Goal: Information Seeking & Learning: Learn about a topic

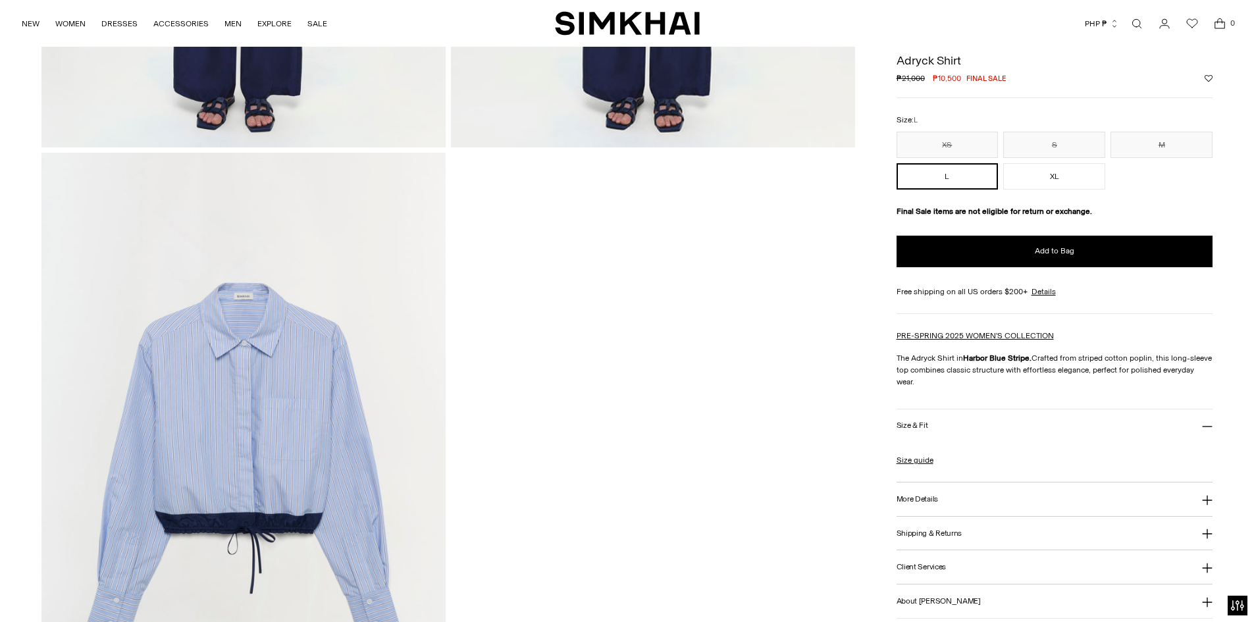
scroll to position [1975, 0]
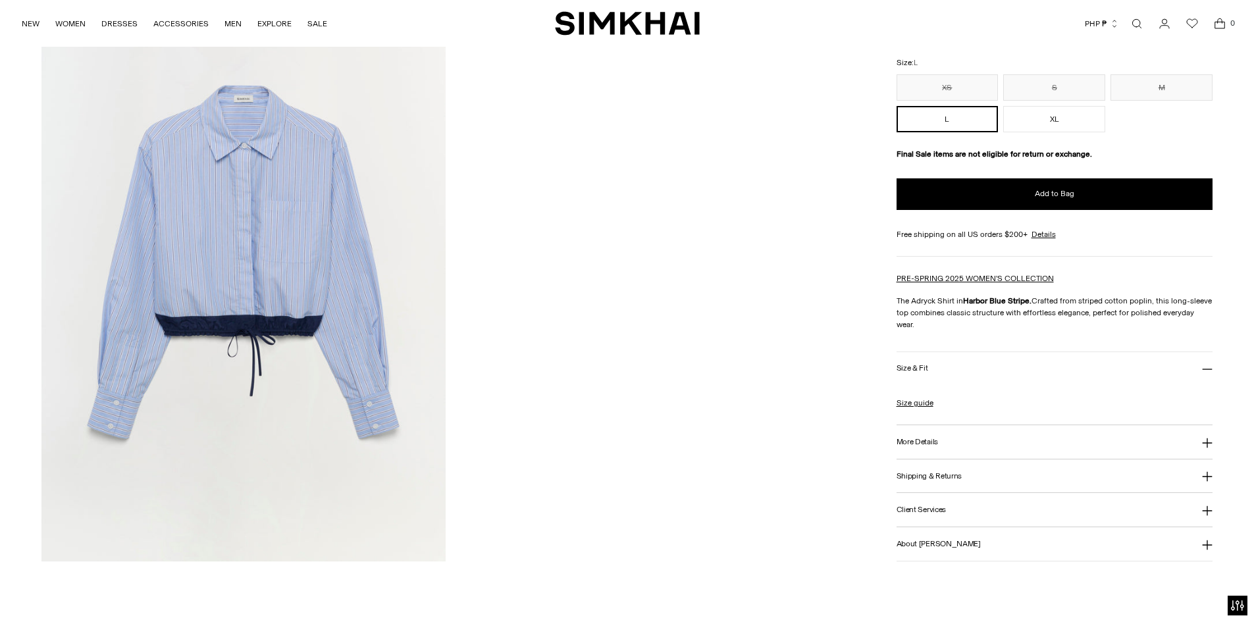
click at [377, 226] on img at bounding box center [243, 258] width 404 height 606
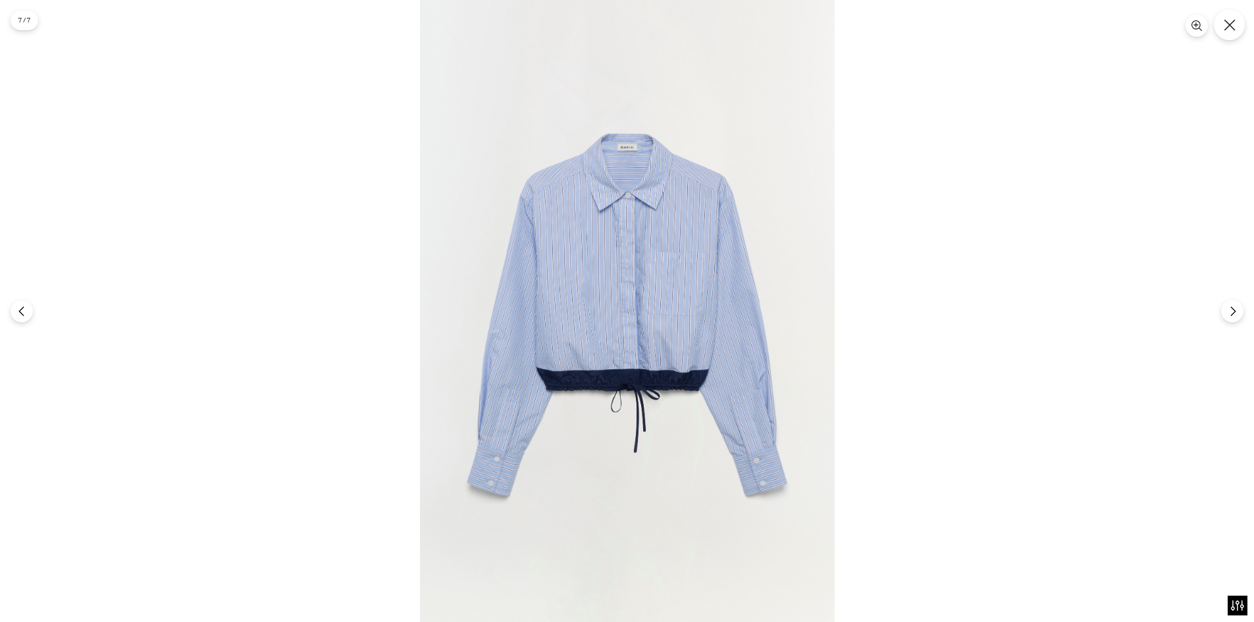
click at [1233, 24] on icon "Close" at bounding box center [1230, 25] width 12 height 12
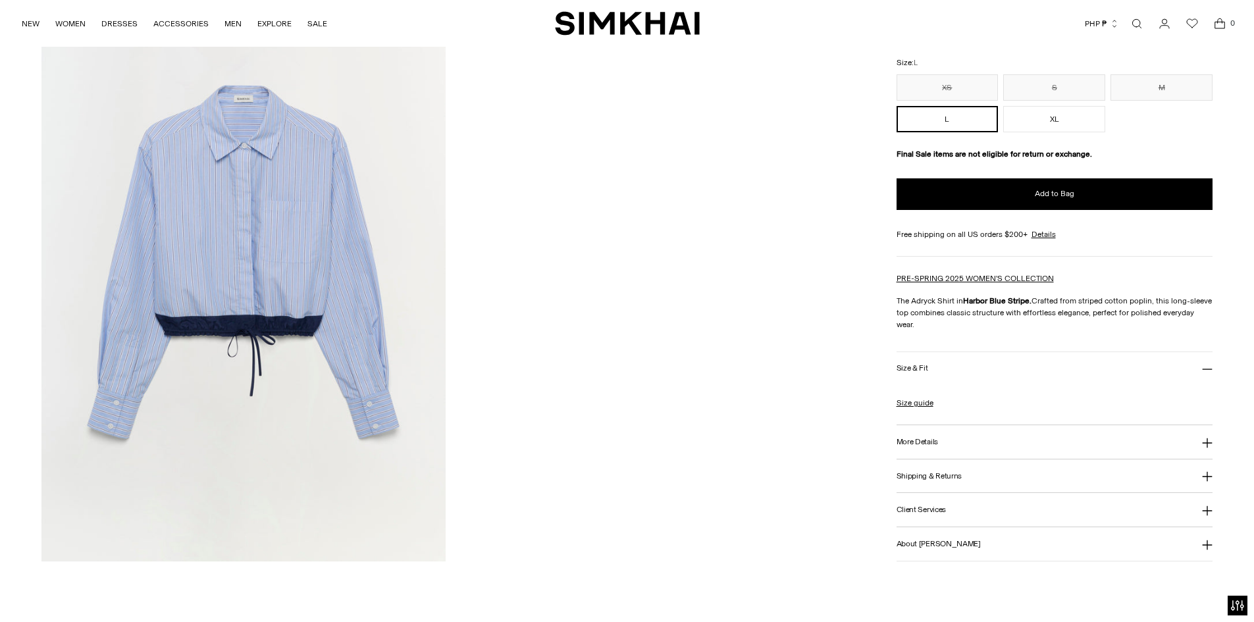
click at [939, 435] on button "More Details" at bounding box center [1055, 442] width 317 height 34
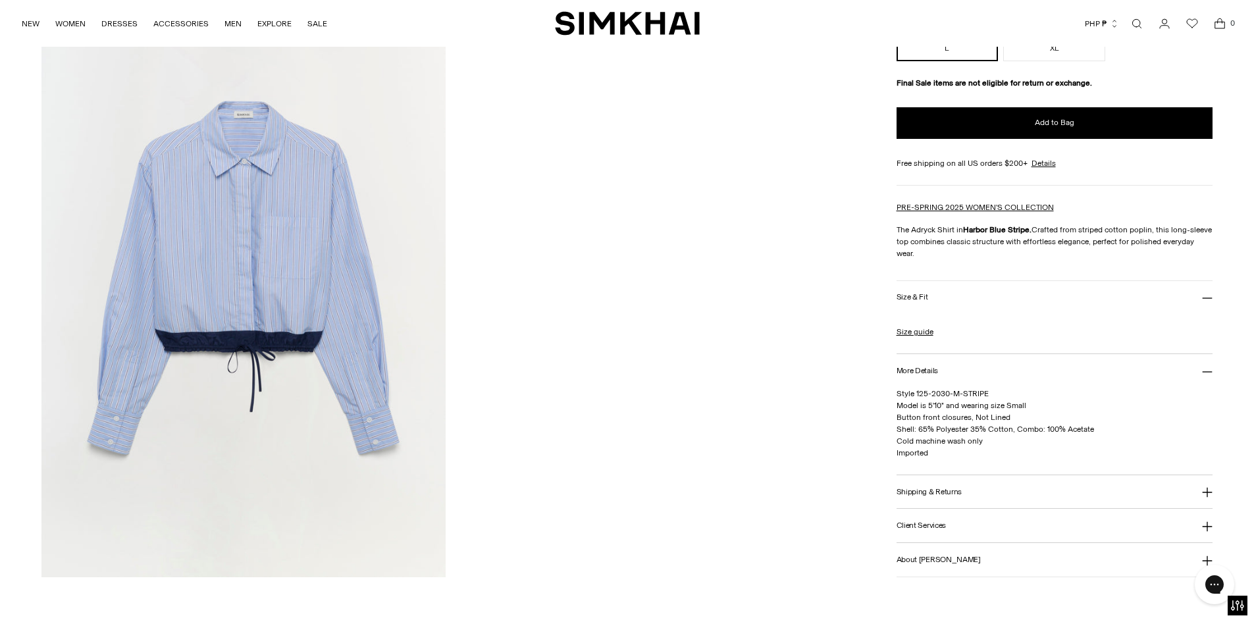
scroll to position [0, 0]
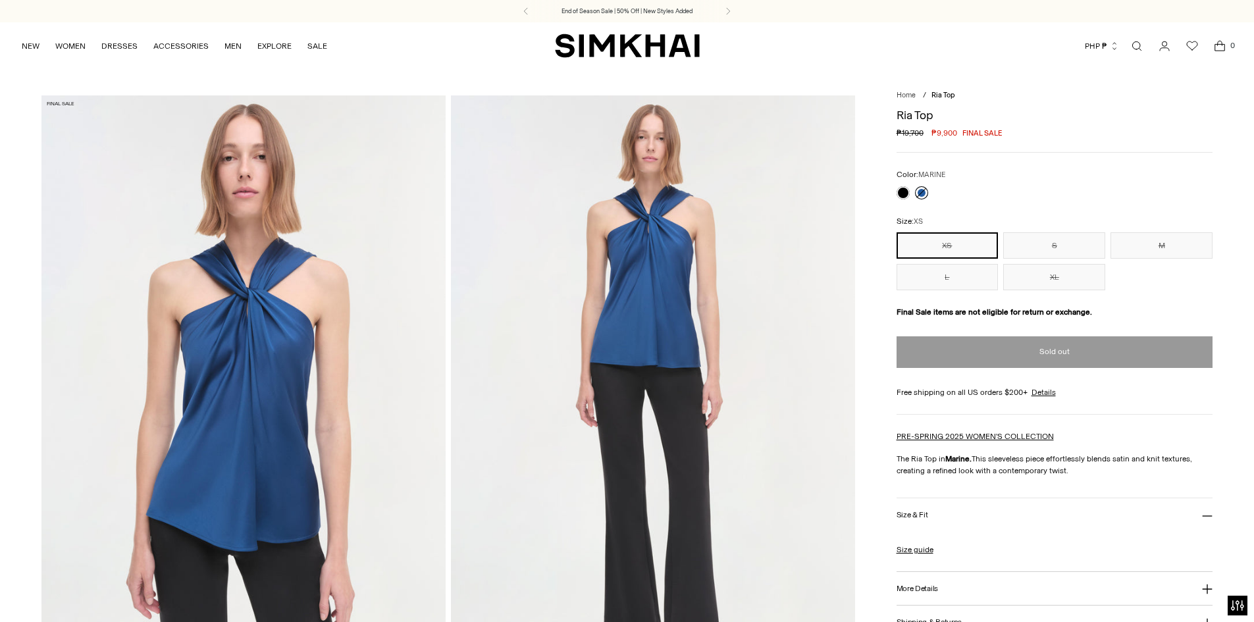
click at [379, 303] on img at bounding box center [243, 398] width 404 height 606
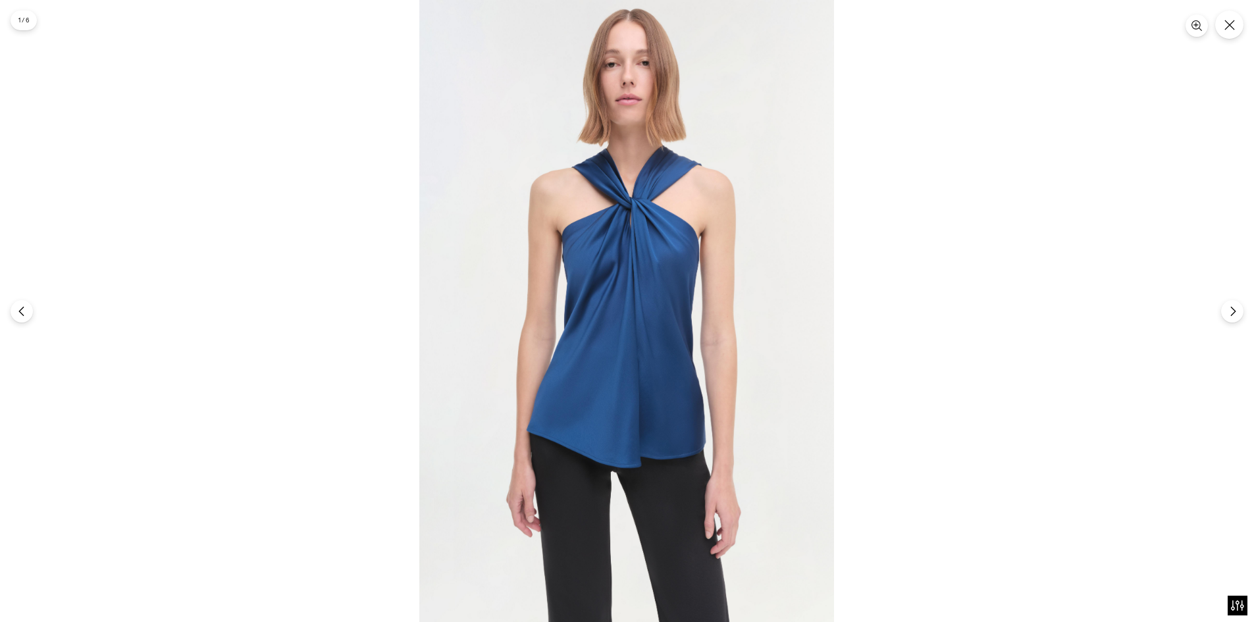
drag, startPoint x: 492, startPoint y: 302, endPoint x: 660, endPoint y: 268, distance: 171.3
click at [1225, 30] on icon "Close" at bounding box center [1230, 25] width 12 height 12
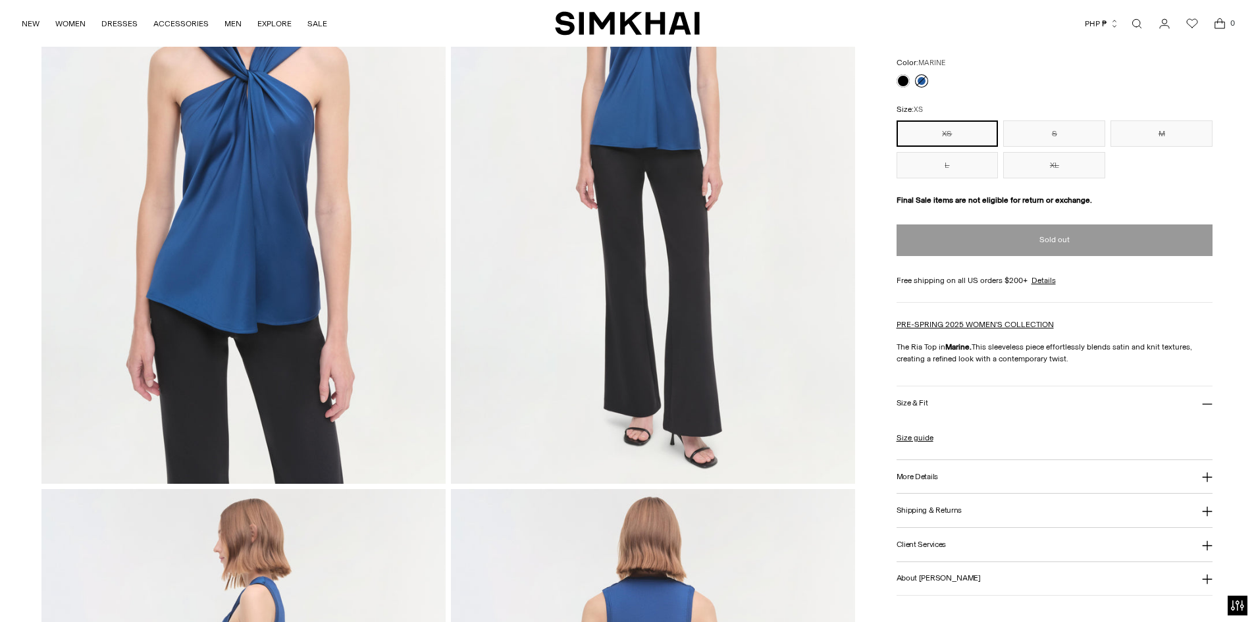
scroll to position [329, 0]
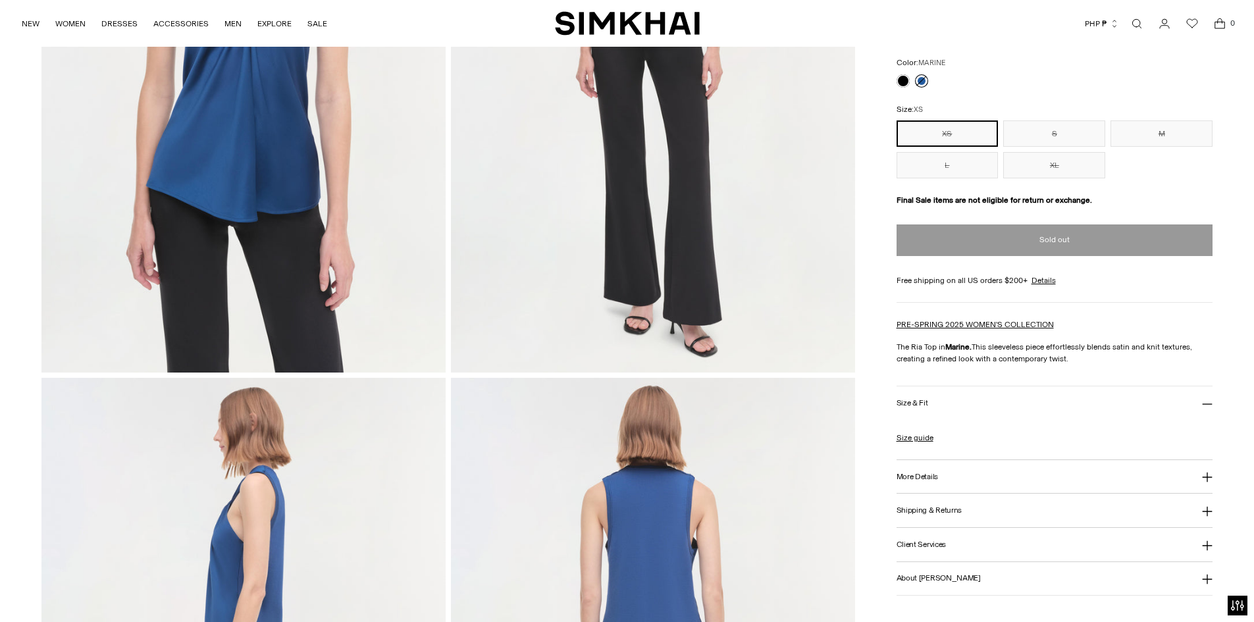
click at [1009, 358] on p "The Ria Top in Marine. This sleeveless piece effortlessly blends satin and knit…" at bounding box center [1055, 353] width 317 height 24
drag, startPoint x: 972, startPoint y: 348, endPoint x: 1086, endPoint y: 361, distance: 114.6
click at [1086, 361] on p "The Ria Top in Marine. This sleeveless piece effortlessly blends satin and knit…" at bounding box center [1055, 353] width 317 height 24
copy p "This sleeveless piece effortlessly blends satin and knit textures, creating a r…"
drag, startPoint x: 1130, startPoint y: 338, endPoint x: 1059, endPoint y: 390, distance: 88.2
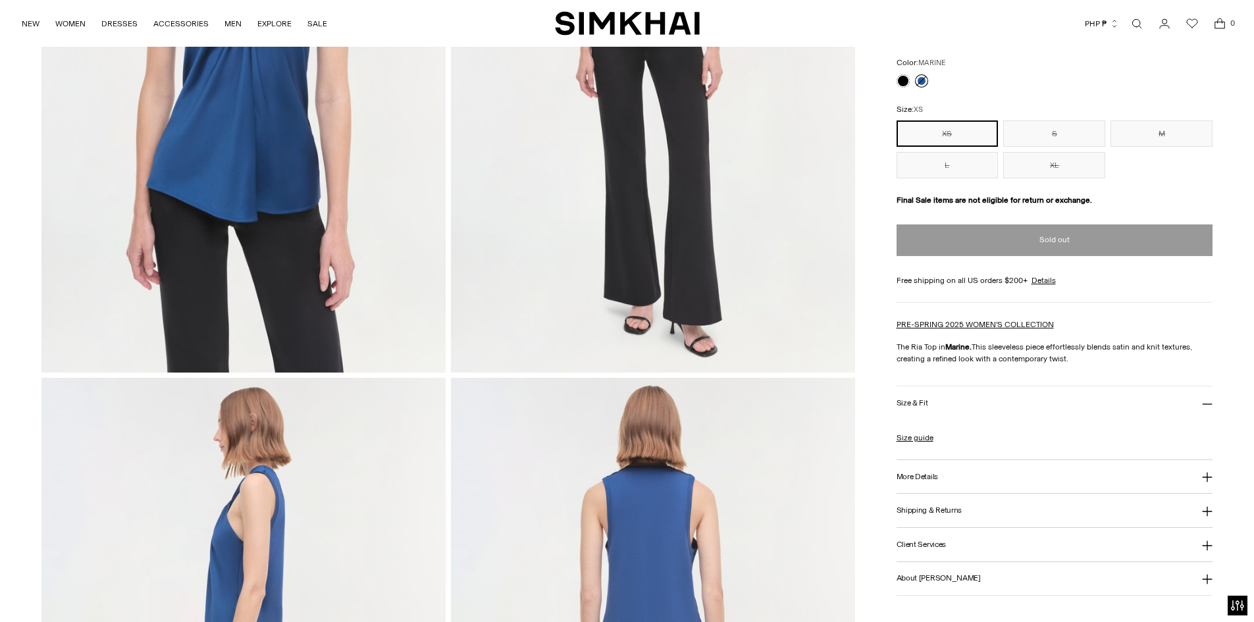
click at [1130, 338] on div "PRE-SPRING 2025 WOMEN'S COLLECTION The Ria Top in Marine. This sleeveless piece…" at bounding box center [1055, 342] width 317 height 46
click at [988, 434] on div "Size guide Size Guide Women Numeric US Size Alpha Bust Waist Hips 00 XS 31 24 3…" at bounding box center [1055, 438] width 317 height 12
click at [991, 407] on button "Size & Fit" at bounding box center [1055, 403] width 317 height 34
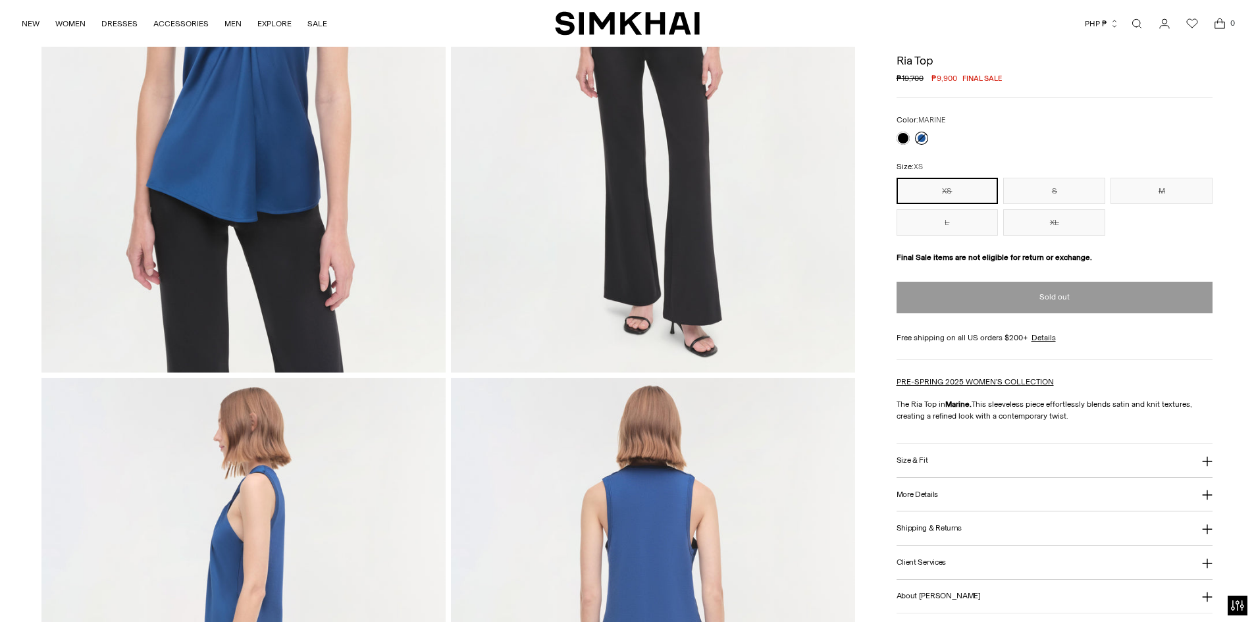
click at [959, 485] on button "More Details" at bounding box center [1055, 495] width 317 height 34
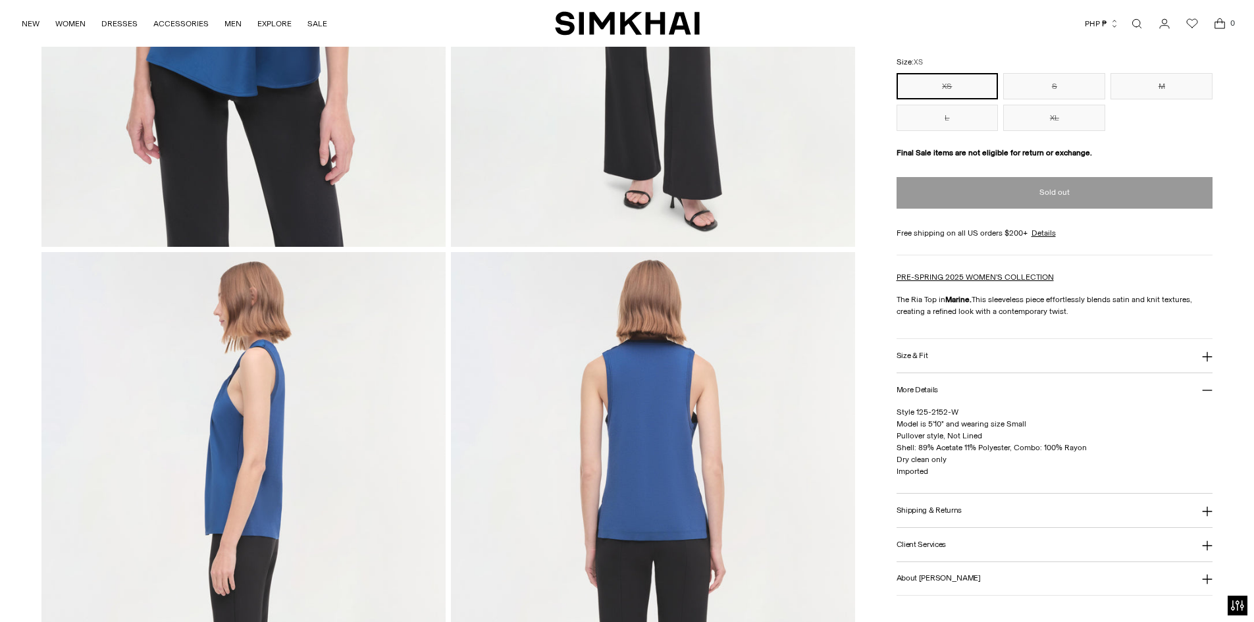
scroll to position [461, 0]
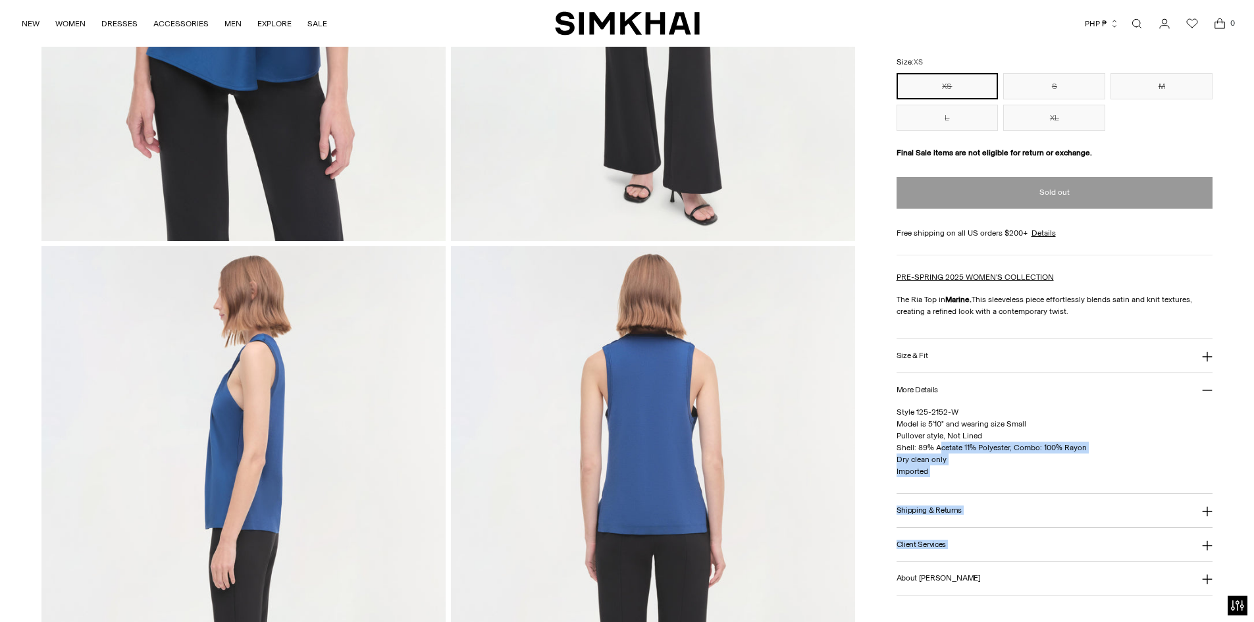
drag, startPoint x: 926, startPoint y: 448, endPoint x: 940, endPoint y: 453, distance: 15.4
click at [940, 453] on div "Home / Ria Top Ria Top Regular price ₱19,700 ₱9,900 Final sale Unit price / per…" at bounding box center [626, 549] width 1171 height 1829
click at [942, 455] on span "Style 125-2152-W Model is 5'10" and wearing size Small Pullover style, Not Line…" at bounding box center [992, 441] width 190 height 68
drag, startPoint x: 949, startPoint y: 460, endPoint x: 897, endPoint y: 436, distance: 57.2
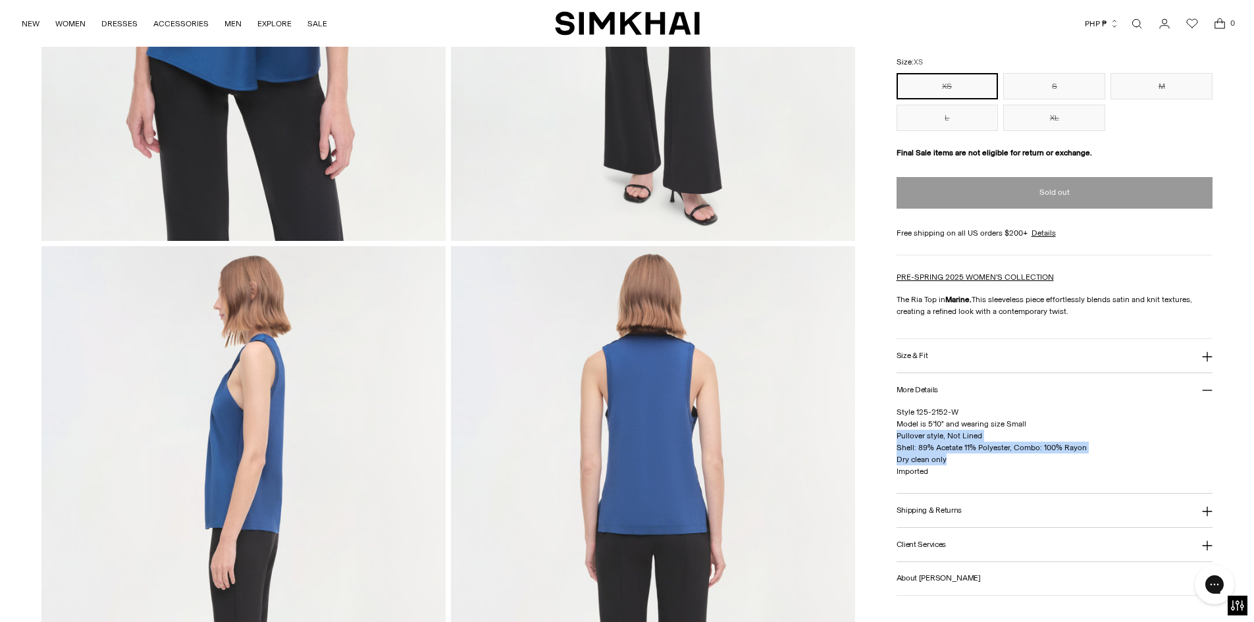
click at [897, 436] on p "Style 125-2152-W Model is 5'10" and wearing size Small Pullover style, Not Line…" at bounding box center [1055, 441] width 317 height 71
copy span "Pullover style, Not Lined Shell: 89% Acetate 11% Polyester, Combo: 100% Rayon D…"
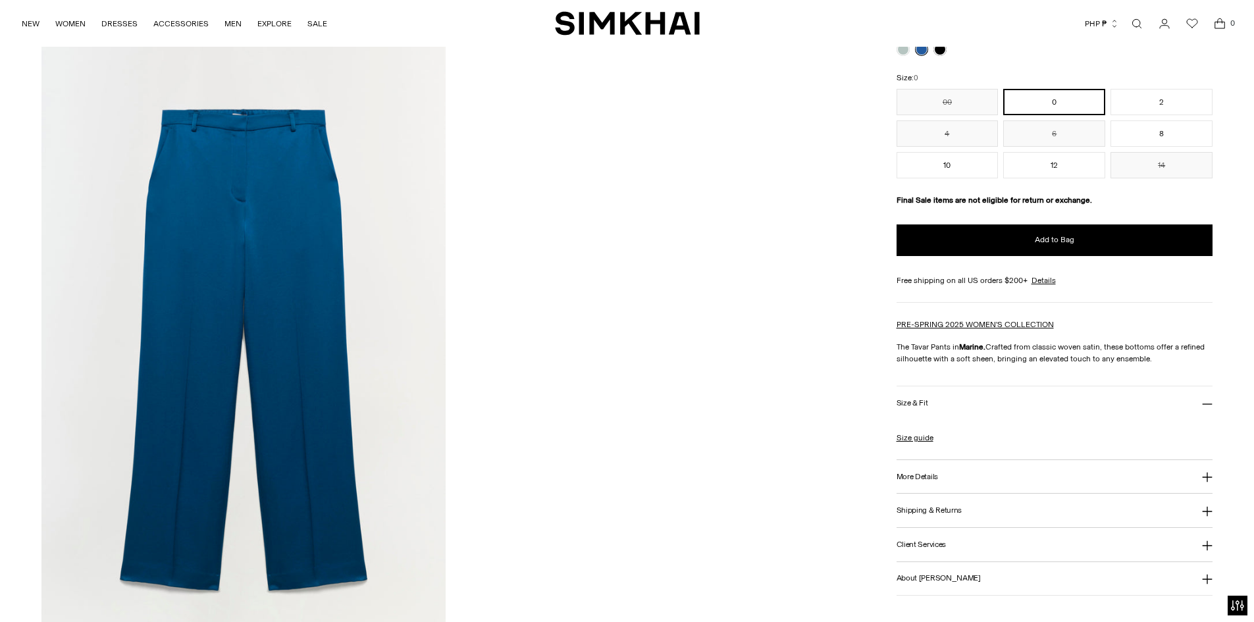
scroll to position [2041, 0]
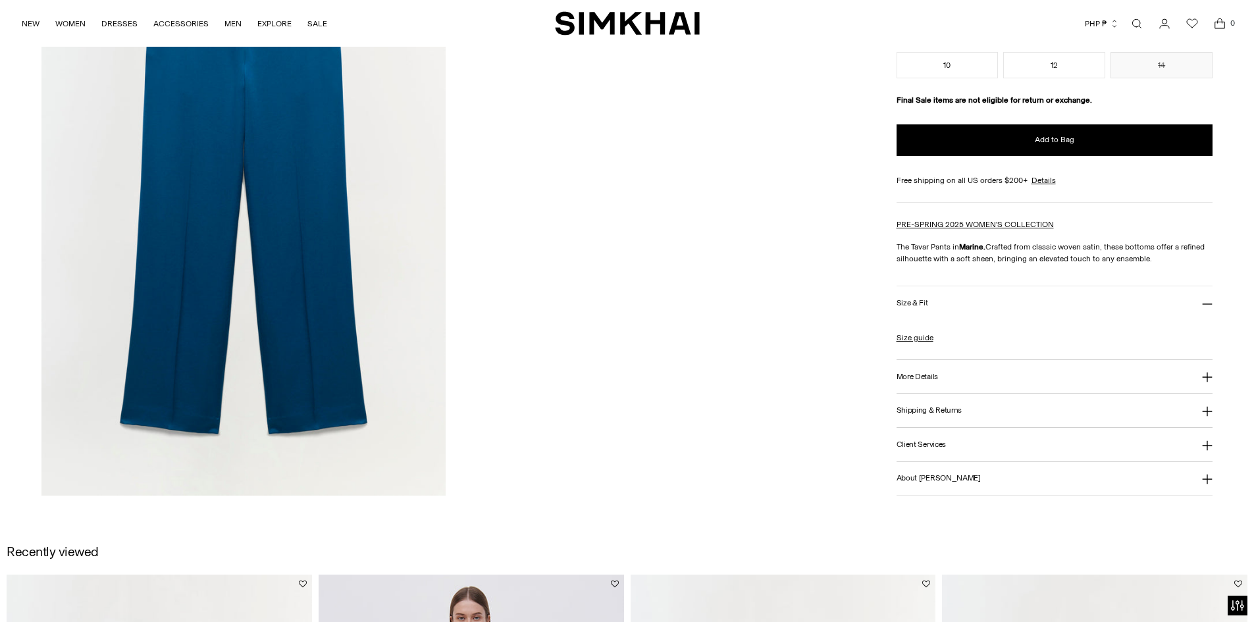
click at [369, 253] on img at bounding box center [243, 192] width 404 height 606
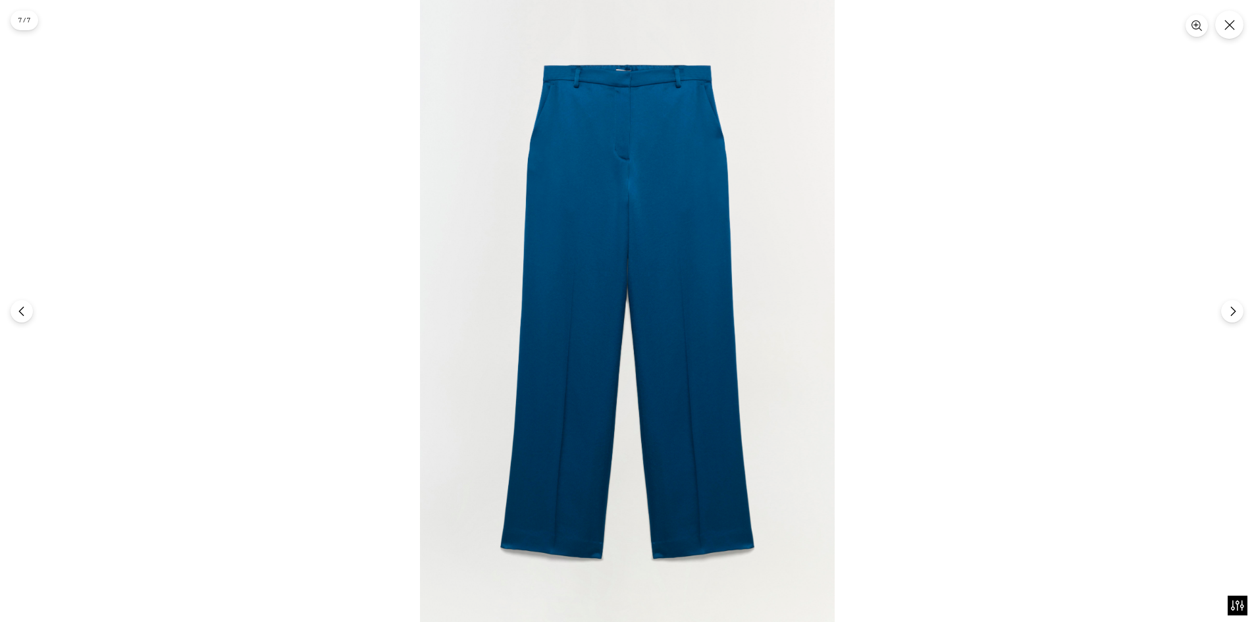
drag, startPoint x: 654, startPoint y: 293, endPoint x: 593, endPoint y: 327, distance: 70.1
drag, startPoint x: 593, startPoint y: 327, endPoint x: 741, endPoint y: 268, distance: 159.5
drag, startPoint x: 741, startPoint y: 268, endPoint x: 804, endPoint y: 179, distance: 108.7
drag, startPoint x: 804, startPoint y: 179, endPoint x: 688, endPoint y: 288, distance: 159.3
click at [1235, 23] on icon "Close" at bounding box center [1230, 25] width 12 height 12
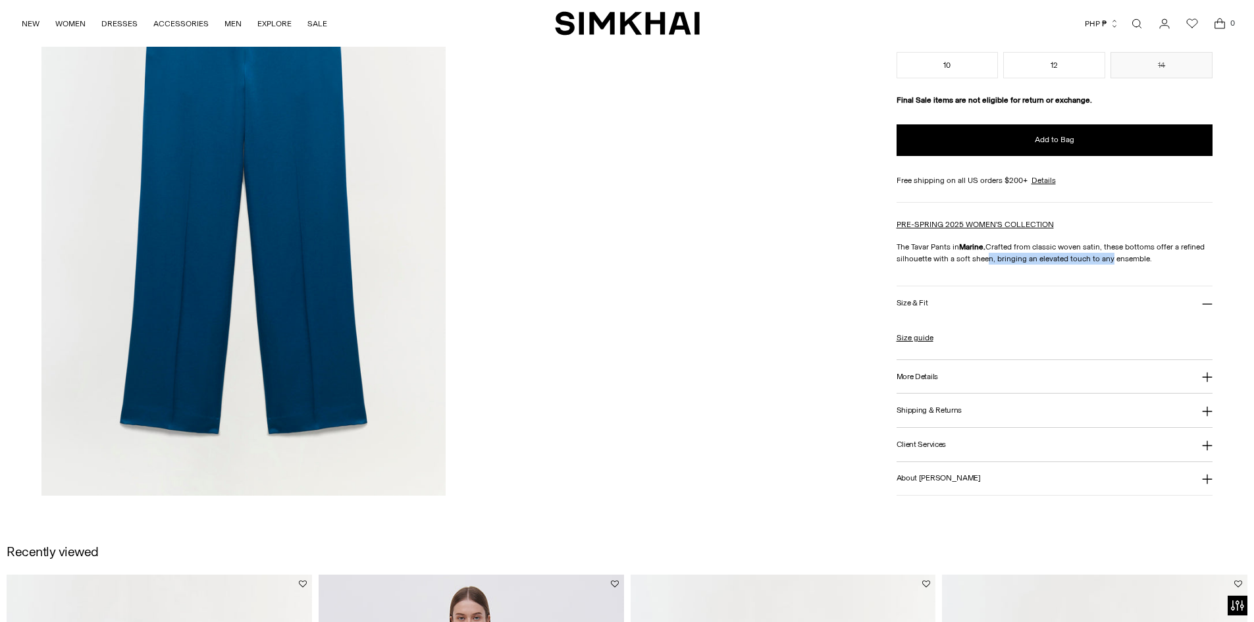
drag, startPoint x: 988, startPoint y: 252, endPoint x: 1108, endPoint y: 251, distance: 119.8
click at [1108, 251] on p "The Tavar Pants in Marine. Crafted from classic woven satin, these bottoms offe…" at bounding box center [1055, 253] width 317 height 24
drag, startPoint x: 999, startPoint y: 245, endPoint x: 1167, endPoint y: 258, distance: 168.4
click at [1167, 258] on p "The Tavar Pants in Marine. Crafted from classic woven satin, these bottoms offe…" at bounding box center [1055, 253] width 317 height 24
copy p "Crafted from classic woven satin, these bottoms offer a refined silhouette with…"
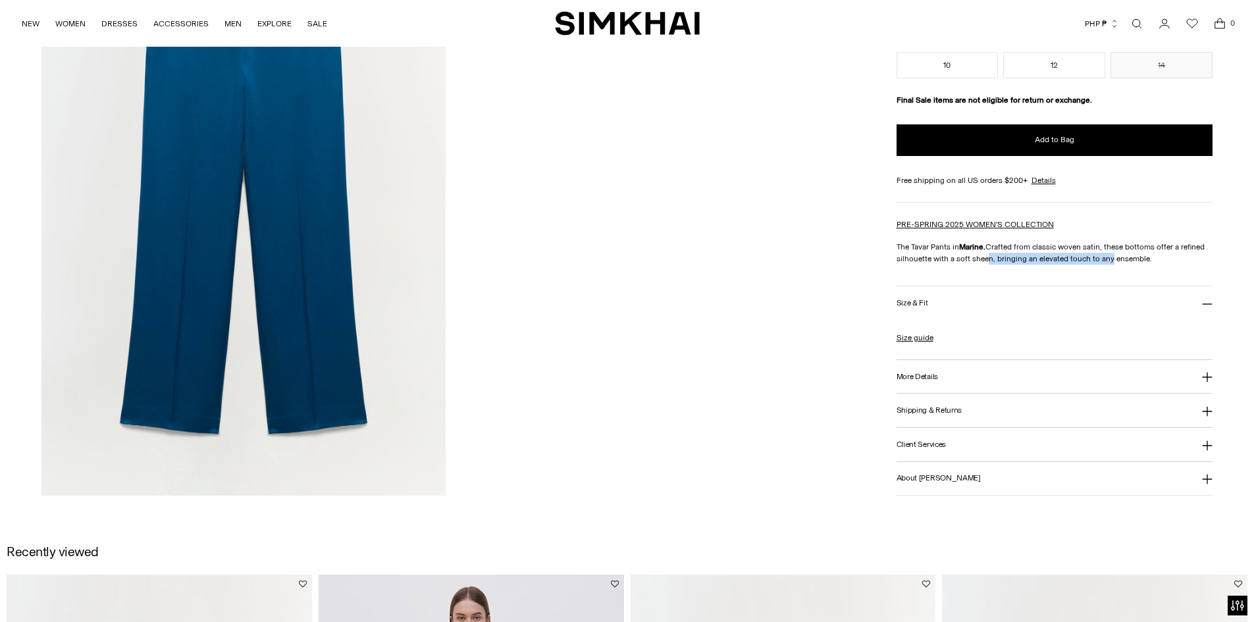
click at [1113, 307] on button "Size & Fit" at bounding box center [1055, 303] width 317 height 34
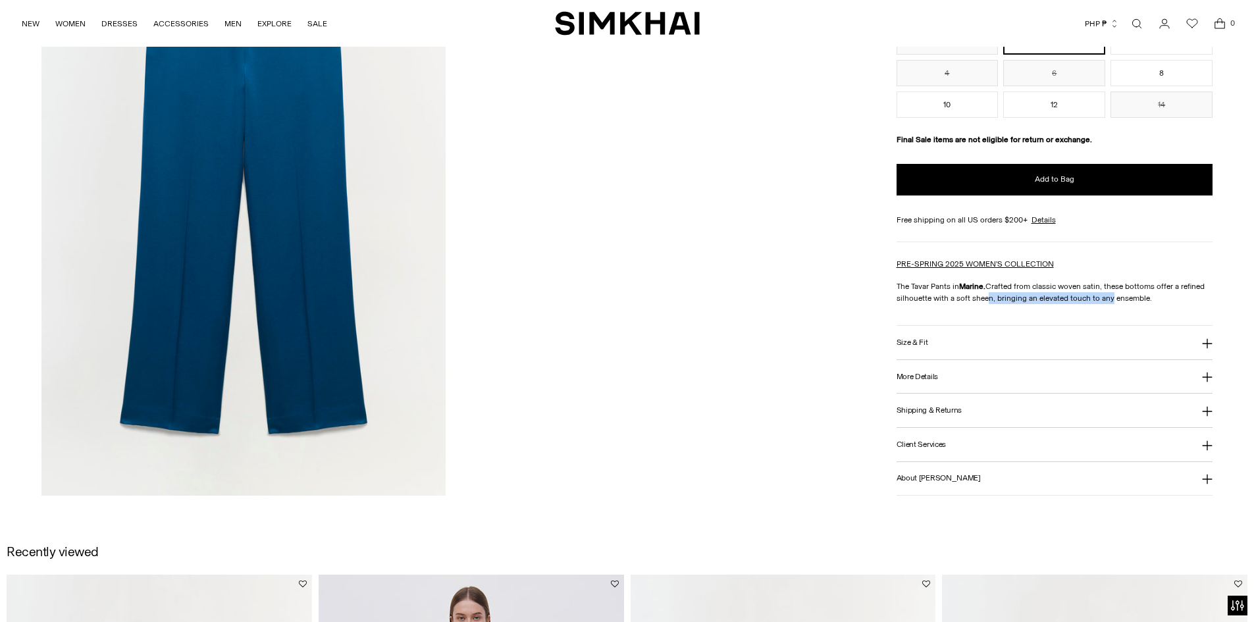
click at [1013, 377] on button "More Details" at bounding box center [1055, 376] width 317 height 34
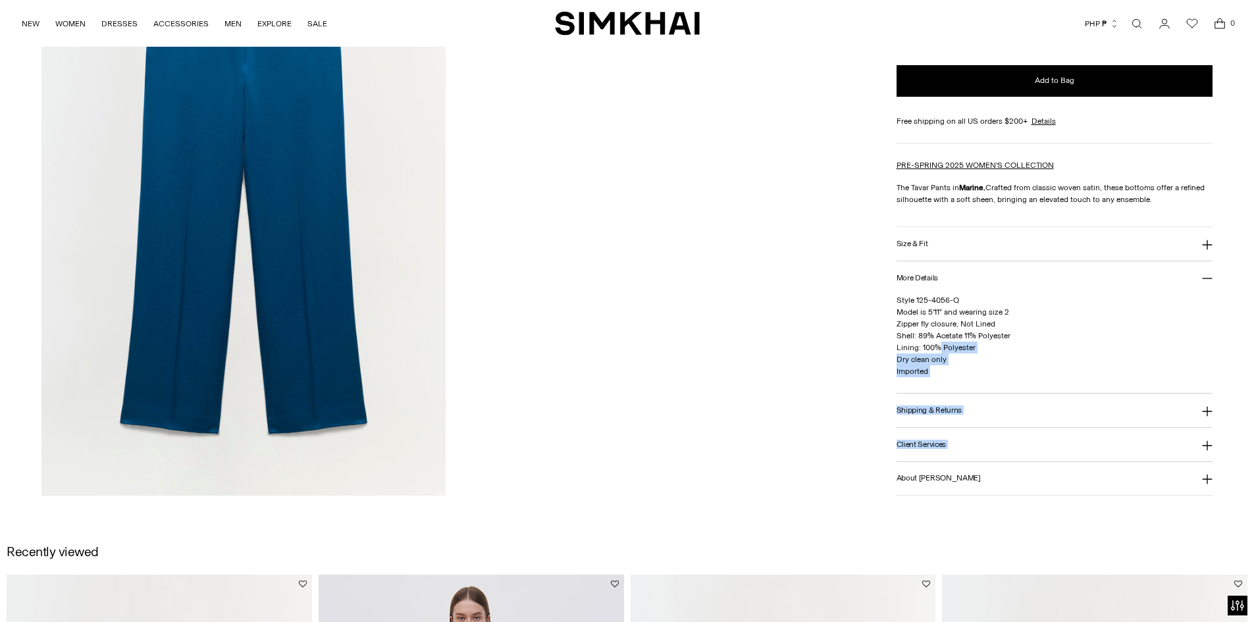
drag, startPoint x: 893, startPoint y: 321, endPoint x: 939, endPoint y: 348, distance: 54.0
click at [955, 355] on p "Style 125-4056-Q Model is 5'11" and wearing size 2 Zipper fly closure, Not Line…" at bounding box center [1055, 335] width 317 height 83
drag, startPoint x: 959, startPoint y: 361, endPoint x: 898, endPoint y: 320, distance: 73.6
click at [898, 320] on p "Style 125-4056-Q Model is 5'11" and wearing size 2 Zipper fly closure, Not Line…" at bounding box center [1055, 335] width 317 height 83
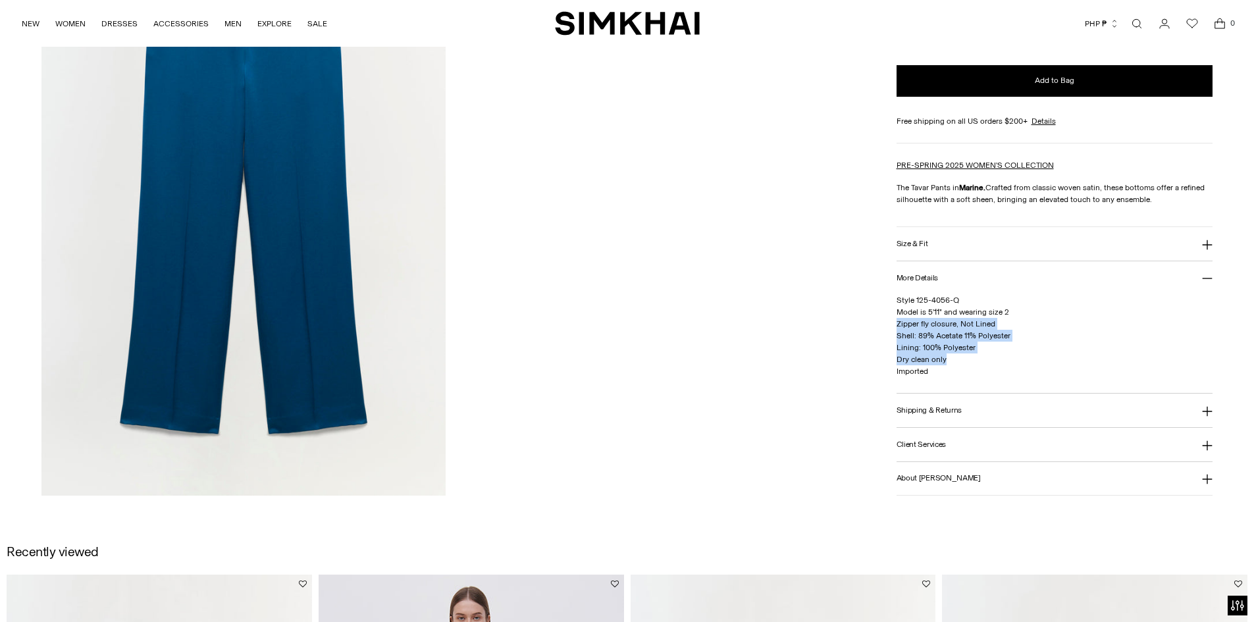
copy span "Zipper fly closure, Not Lined Shell: 89% Acetate 11% Polyester Lining: 100% Pol…"
drag, startPoint x: 577, startPoint y: 367, endPoint x: 613, endPoint y: 357, distance: 37.1
click at [953, 246] on button "Size & Fit" at bounding box center [1055, 244] width 317 height 34
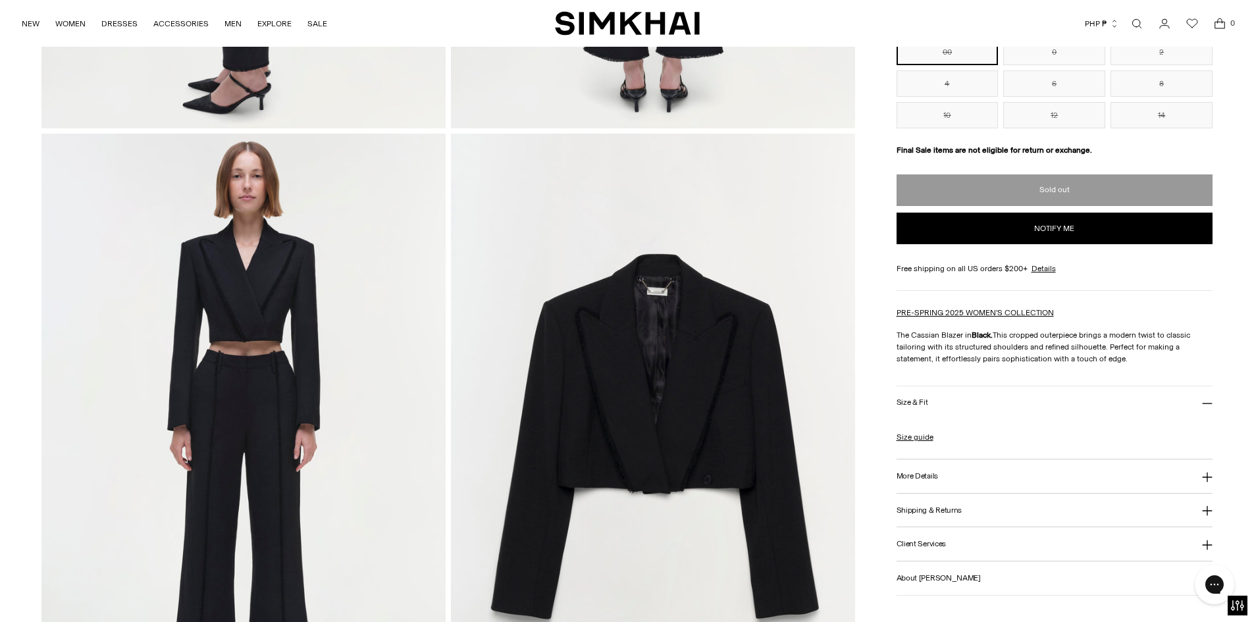
scroll to position [1448, 0]
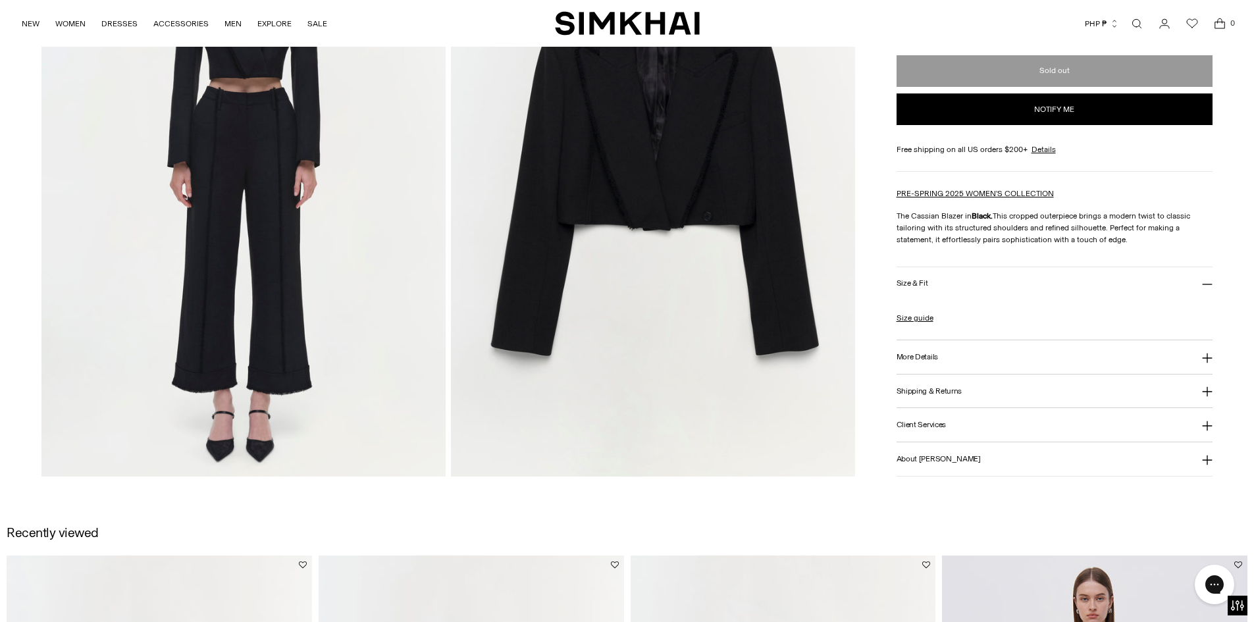
click at [752, 171] on img at bounding box center [653, 173] width 404 height 606
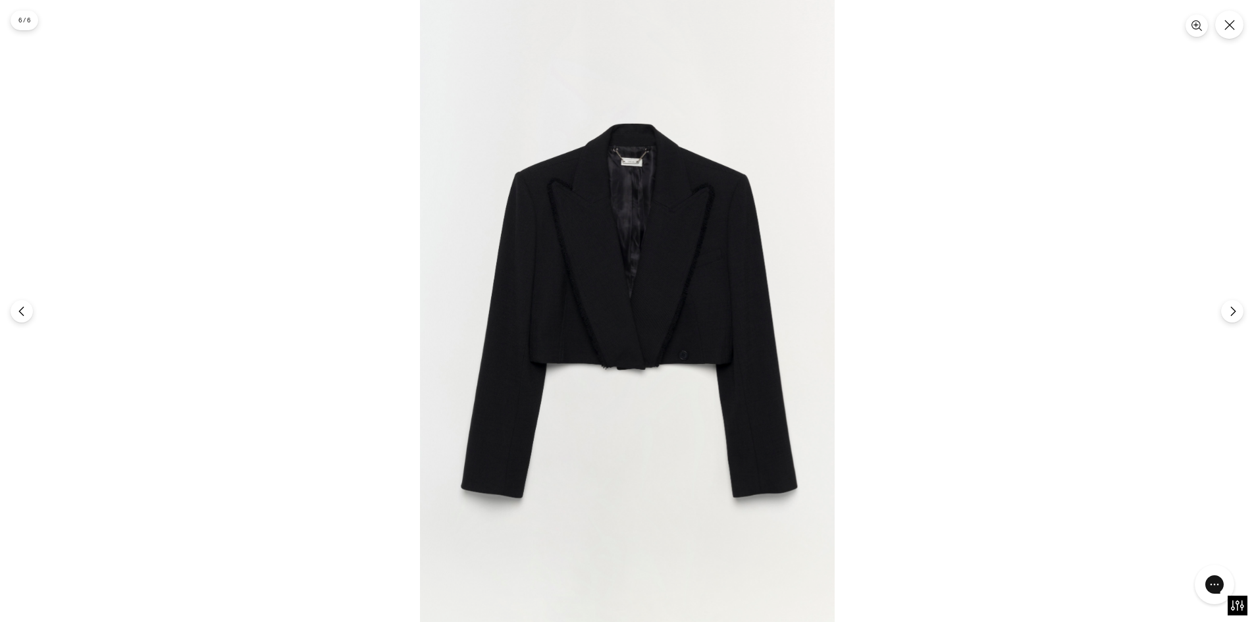
drag, startPoint x: 722, startPoint y: 259, endPoint x: 683, endPoint y: 301, distance: 56.8
click at [1227, 28] on icon "Close" at bounding box center [1230, 25] width 12 height 12
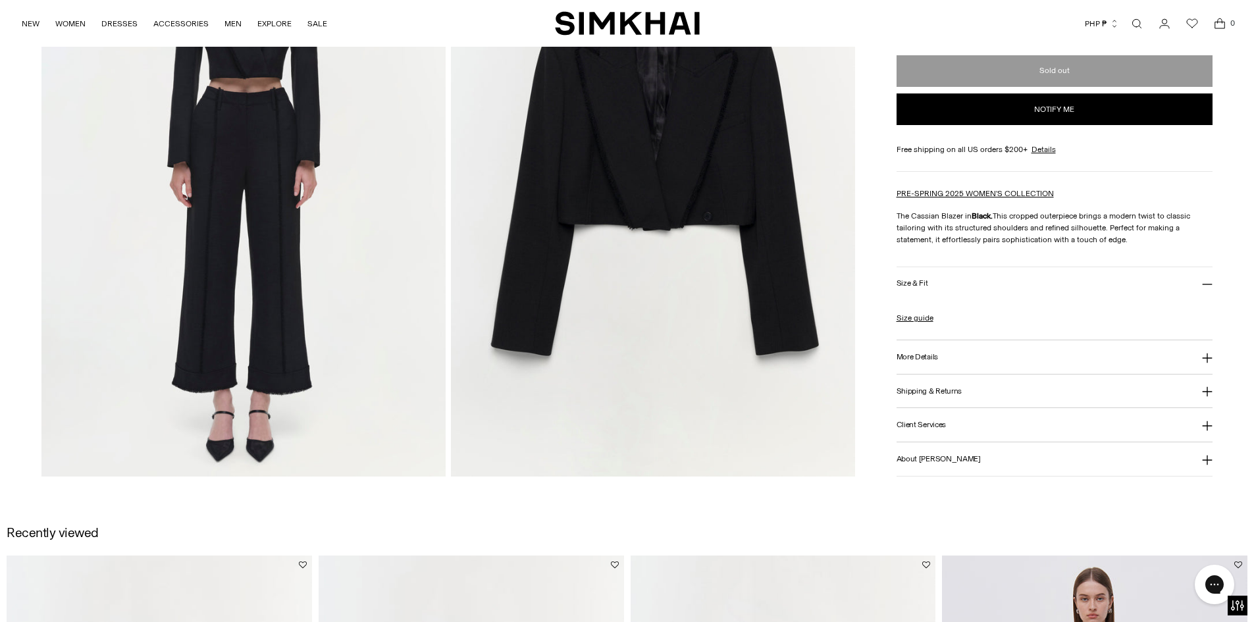
click at [930, 353] on h3 "More Details" at bounding box center [917, 357] width 41 height 9
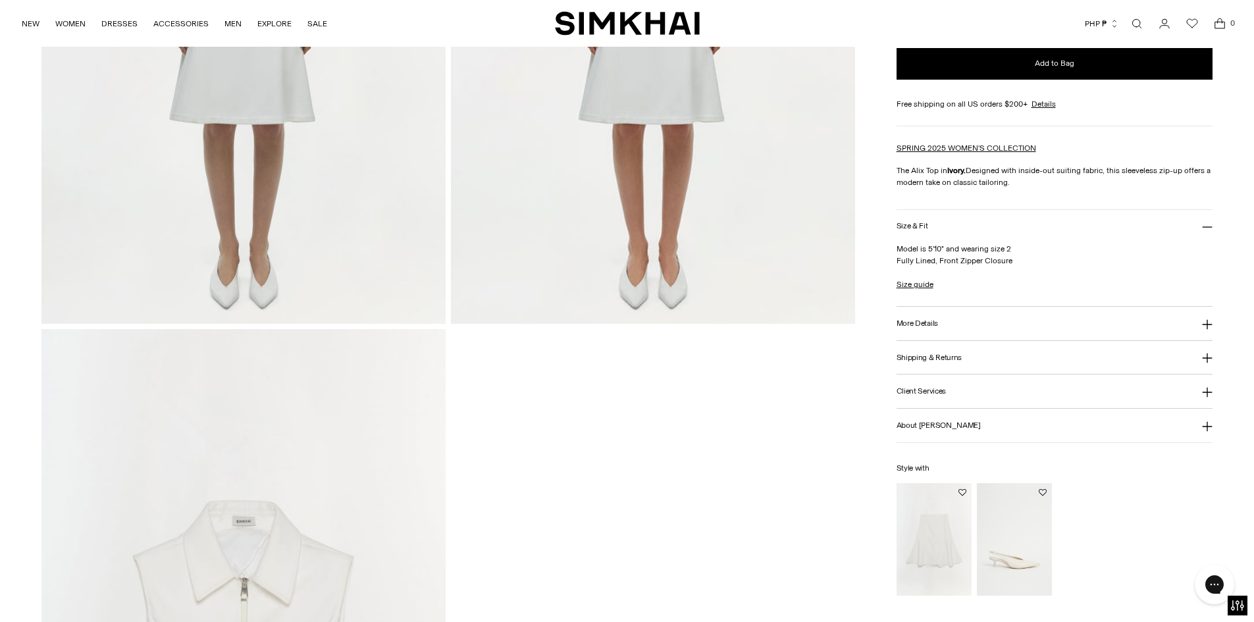
scroll to position [1712, 0]
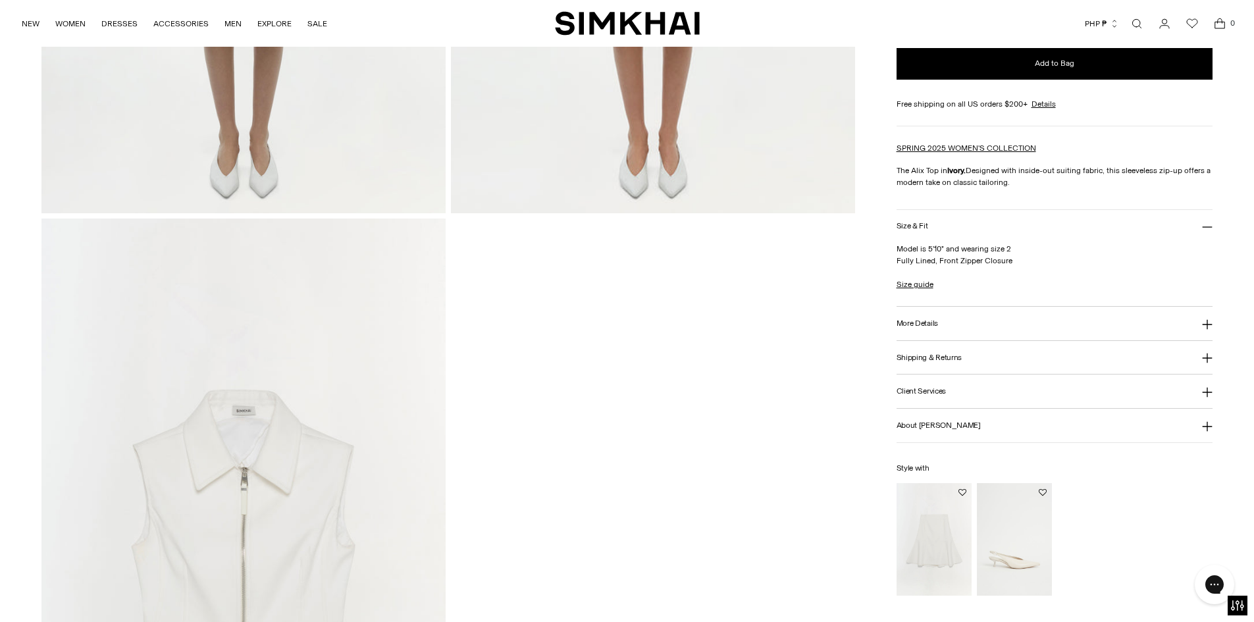
click at [340, 341] on img at bounding box center [243, 522] width 404 height 606
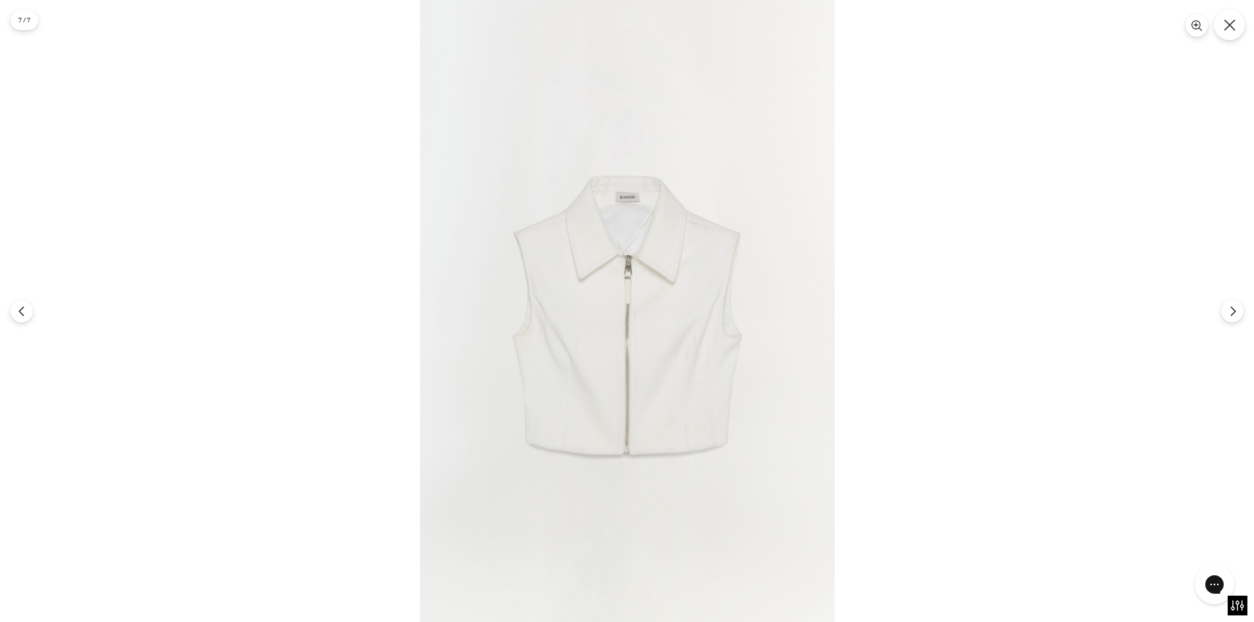
click at [1236, 24] on button "Close" at bounding box center [1229, 24] width 31 height 31
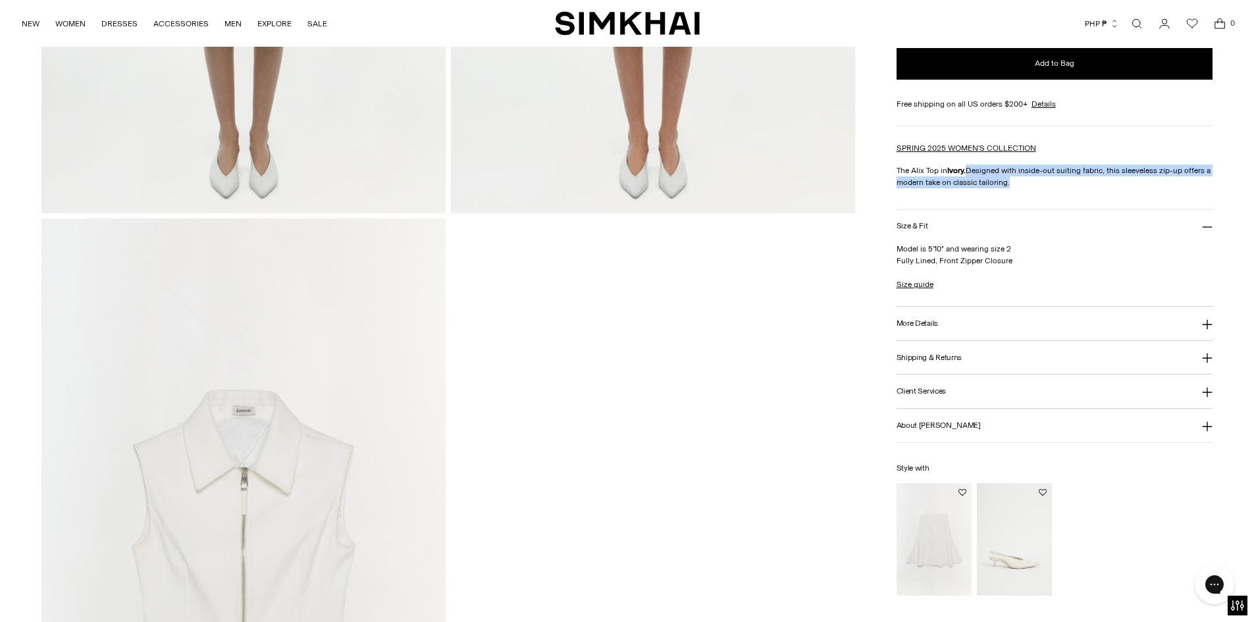
drag, startPoint x: 968, startPoint y: 172, endPoint x: 1026, endPoint y: 184, distance: 59.8
click at [1026, 184] on p "The Alix Top in Ivory. Designed with inside-out suiting fabric, this sleeveless…" at bounding box center [1055, 177] width 317 height 24
copy p "Designed with inside-out suiting fabric, this sleeveless zip-up offers a modern…"
drag, startPoint x: 596, startPoint y: 425, endPoint x: 832, endPoint y: 337, distance: 252.0
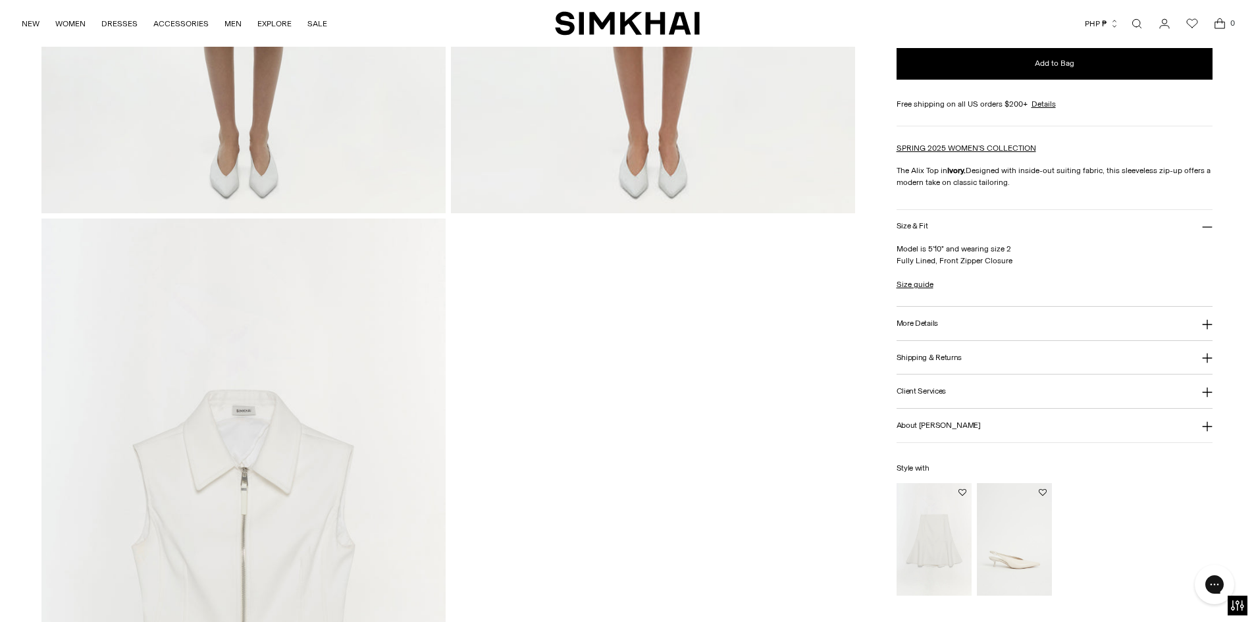
click at [931, 261] on p "Model is 5'10" and wearing size 2 Fully Lined, Front Zipper Closure" at bounding box center [1055, 255] width 317 height 24
copy p "Fully Lined, Front Zipper Closure"
drag, startPoint x: 554, startPoint y: 382, endPoint x: 684, endPoint y: 371, distance: 130.2
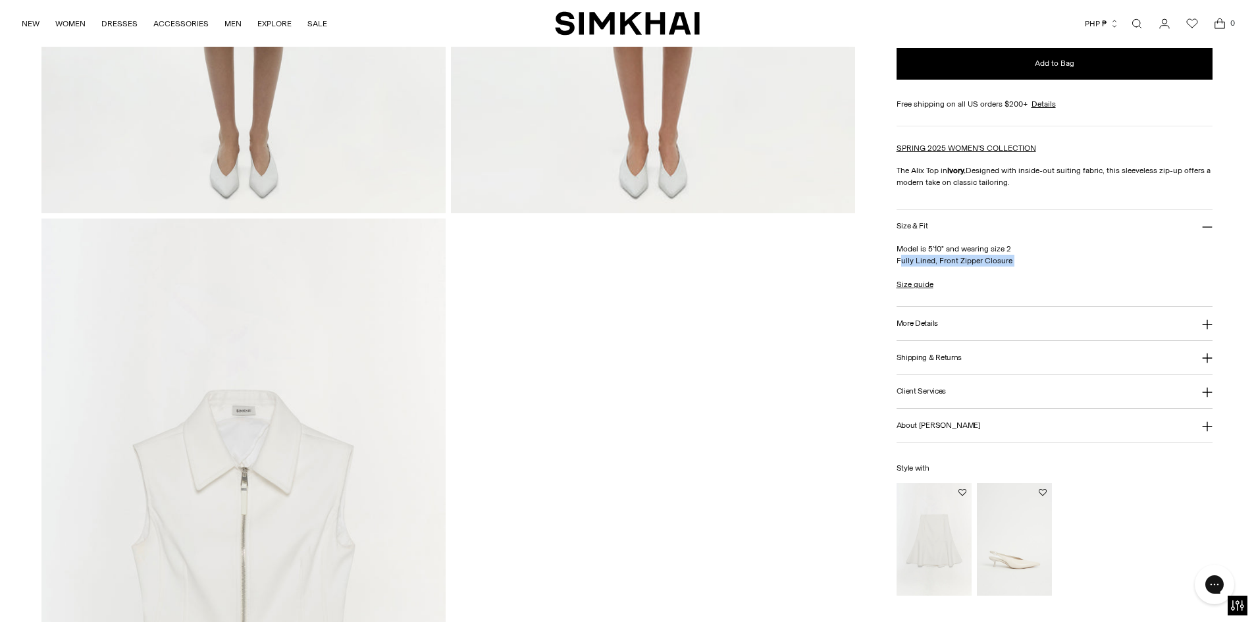
click at [933, 329] on button "More Details" at bounding box center [1055, 324] width 317 height 34
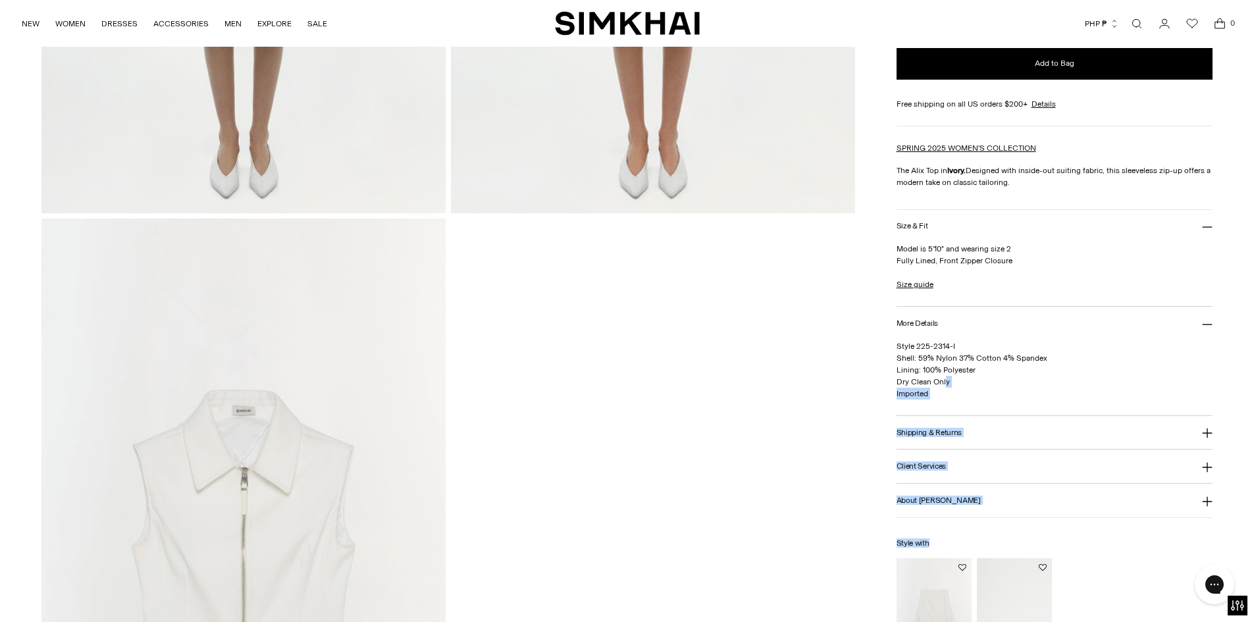
drag, startPoint x: 894, startPoint y: 361, endPoint x: 943, endPoint y: 377, distance: 52.0
click at [945, 378] on span "Style 225-2314-I Shell: 59% Nylon 37% Cotton 4% Spandex Lining: 100% Polyester …" at bounding box center [972, 370] width 151 height 57
drag, startPoint x: 953, startPoint y: 382, endPoint x: 896, endPoint y: 356, distance: 62.8
click at [897, 356] on p "Style 225-2314-I Shell: 59% Nylon 37% Cotton 4% Spandex Lining: 100% Polyester …" at bounding box center [1055, 369] width 317 height 59
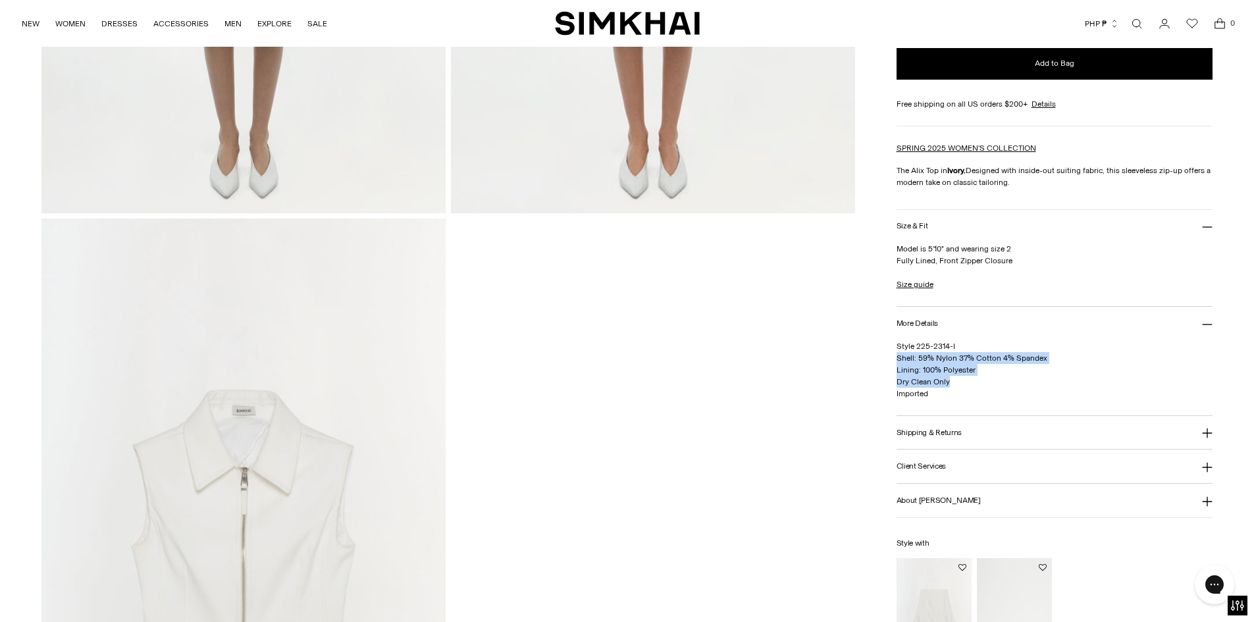
copy span "Shell: 59% Nylon 37% Cotton 4% Spandex Lining: 100% Polyester Dry Clean Only"
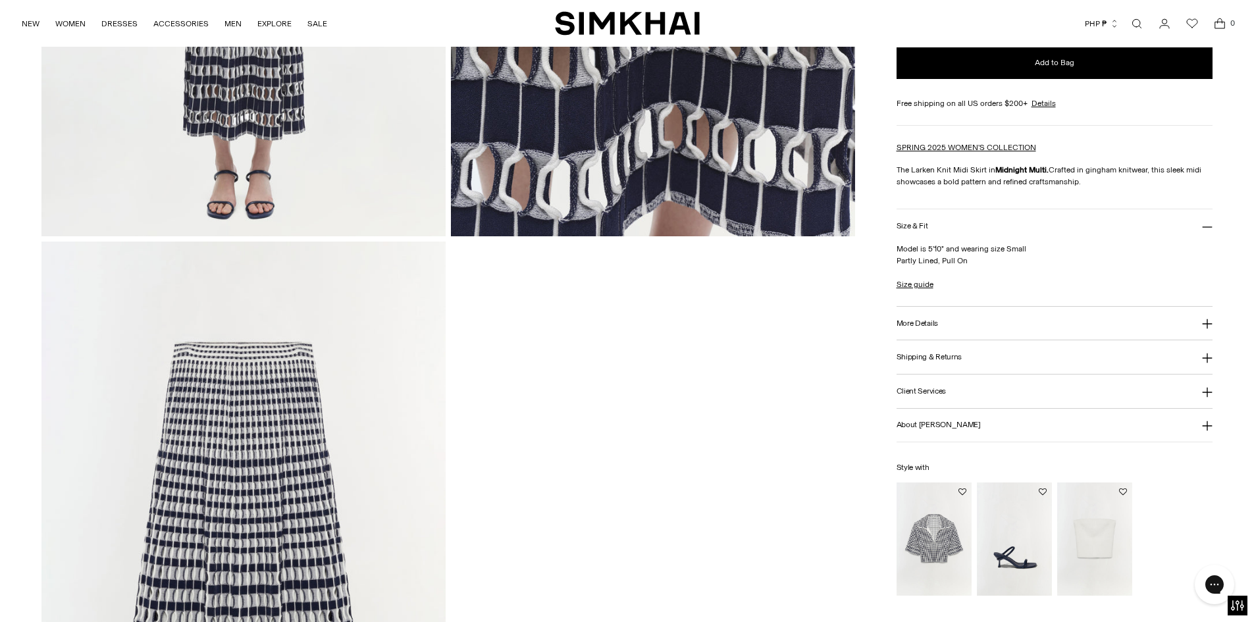
scroll to position [1843, 0]
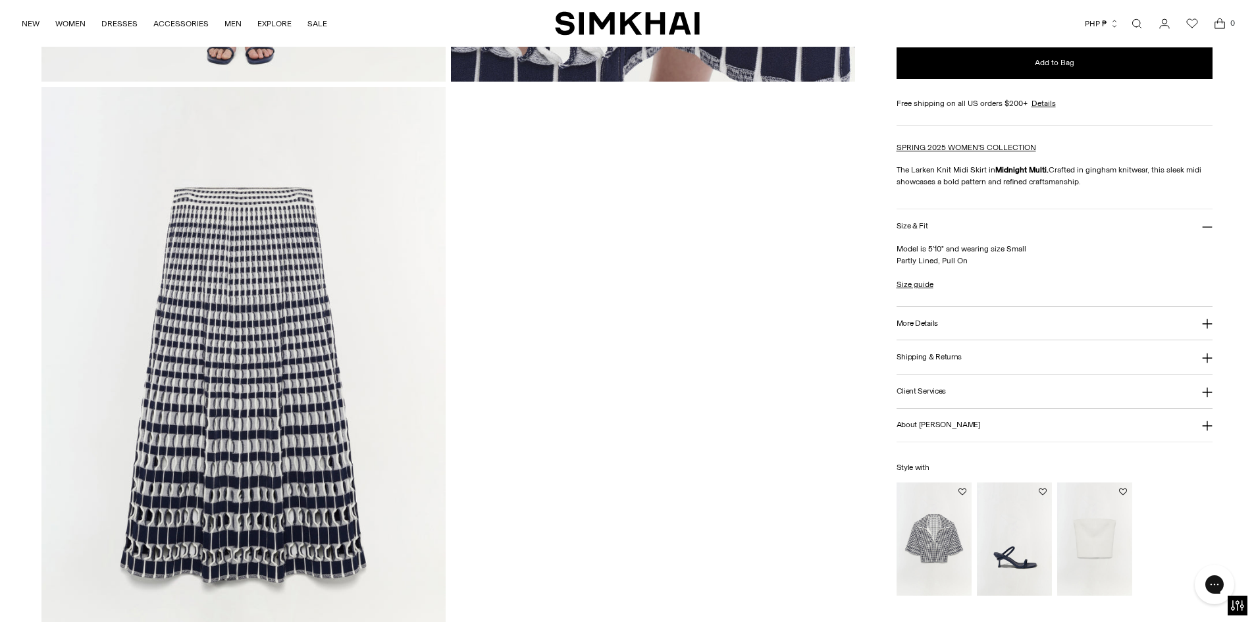
click at [321, 382] on img at bounding box center [243, 390] width 404 height 606
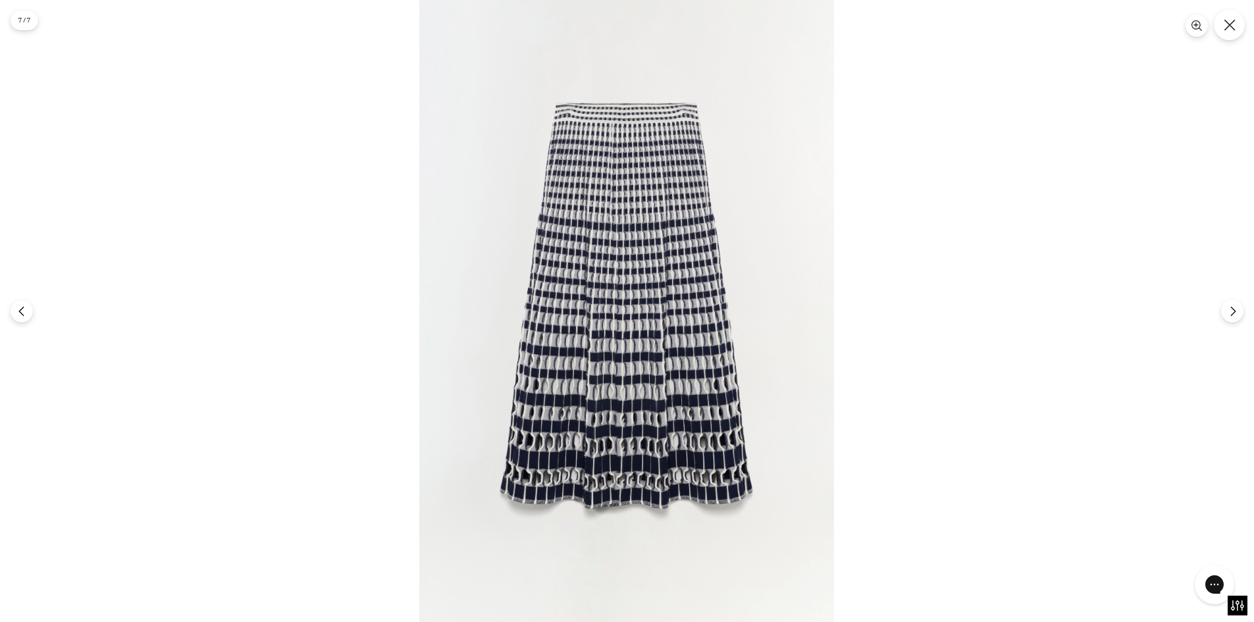
click at [1228, 35] on button "Close" at bounding box center [1229, 24] width 31 height 31
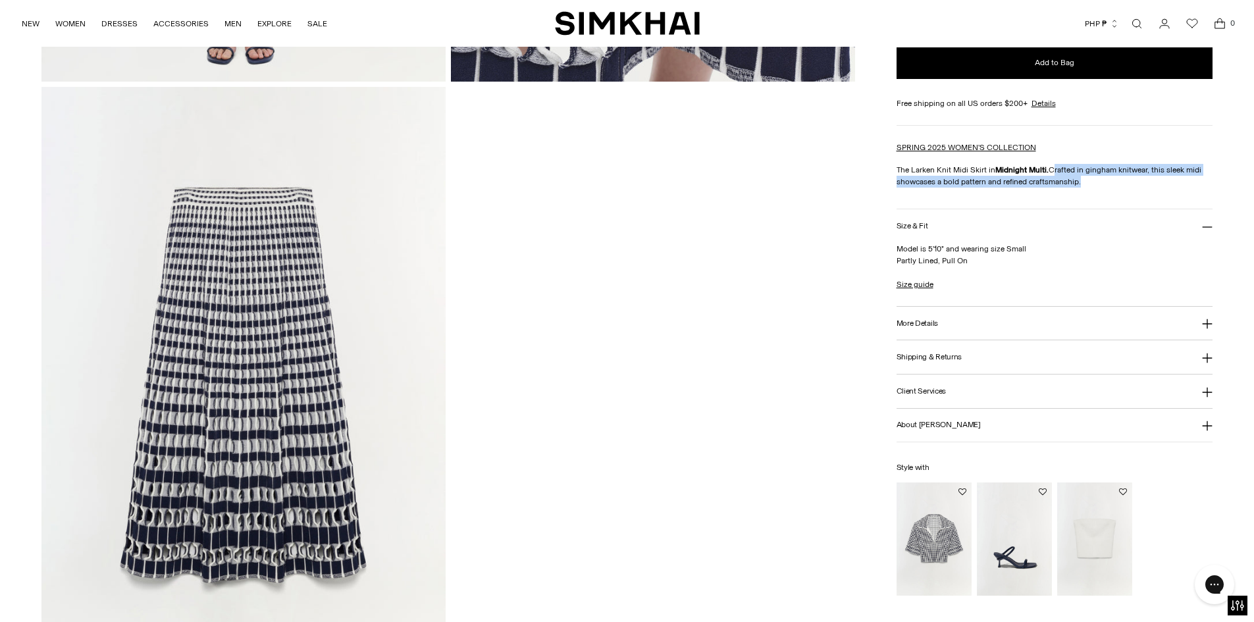
drag, startPoint x: 1051, startPoint y: 170, endPoint x: 1090, endPoint y: 179, distance: 39.9
click at [1090, 179] on p "The Larken Knit Midi Skirt in Midnight Multi. Crafted in gingham knitwear, this…" at bounding box center [1055, 176] width 317 height 24
drag, startPoint x: 1050, startPoint y: 171, endPoint x: 1086, endPoint y: 183, distance: 37.7
click at [1086, 183] on p "The Larken Knit Midi Skirt in Midnight Multi. Crafted in gingham knitwear, this…" at bounding box center [1055, 176] width 317 height 24
copy p "Crafted in gingham knitwear, this sleek midi showcases a bold pattern and refin…"
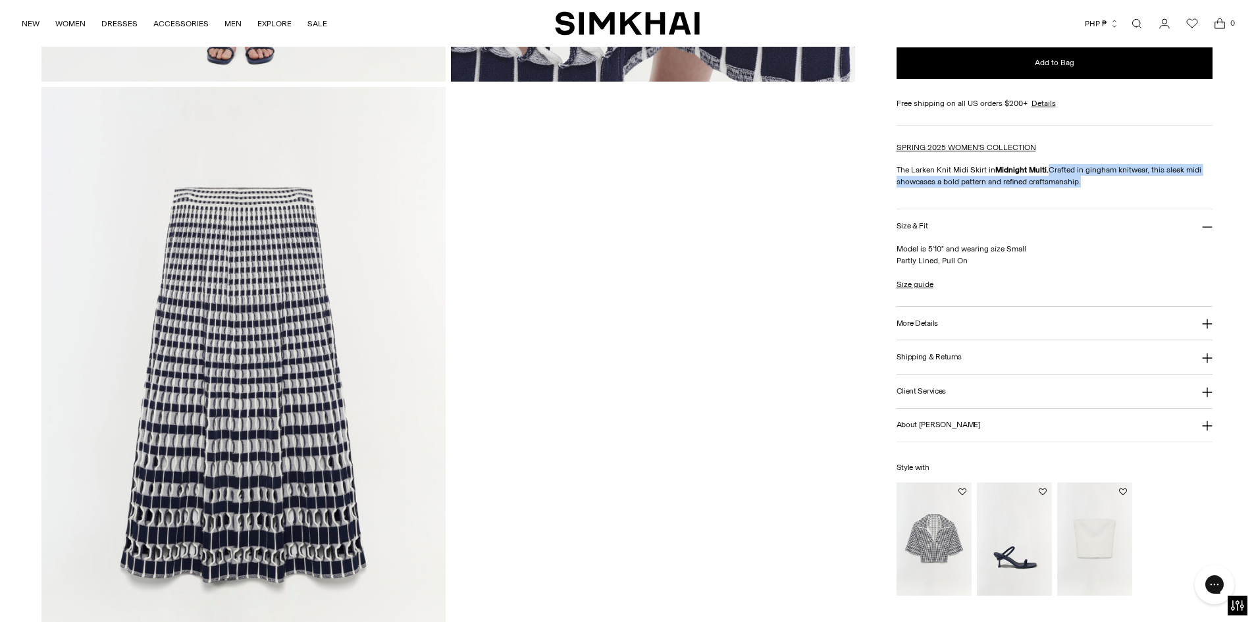
drag, startPoint x: 527, startPoint y: 371, endPoint x: 816, endPoint y: 336, distance: 290.4
click at [976, 311] on button "More Details" at bounding box center [1055, 324] width 317 height 34
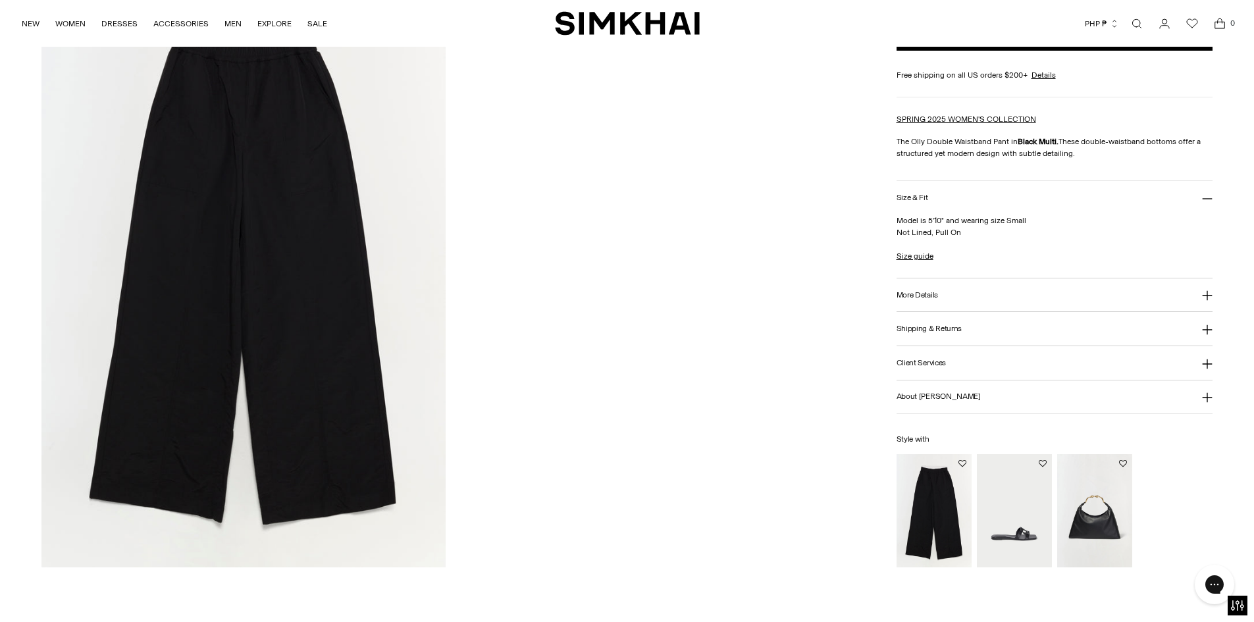
scroll to position [1975, 0]
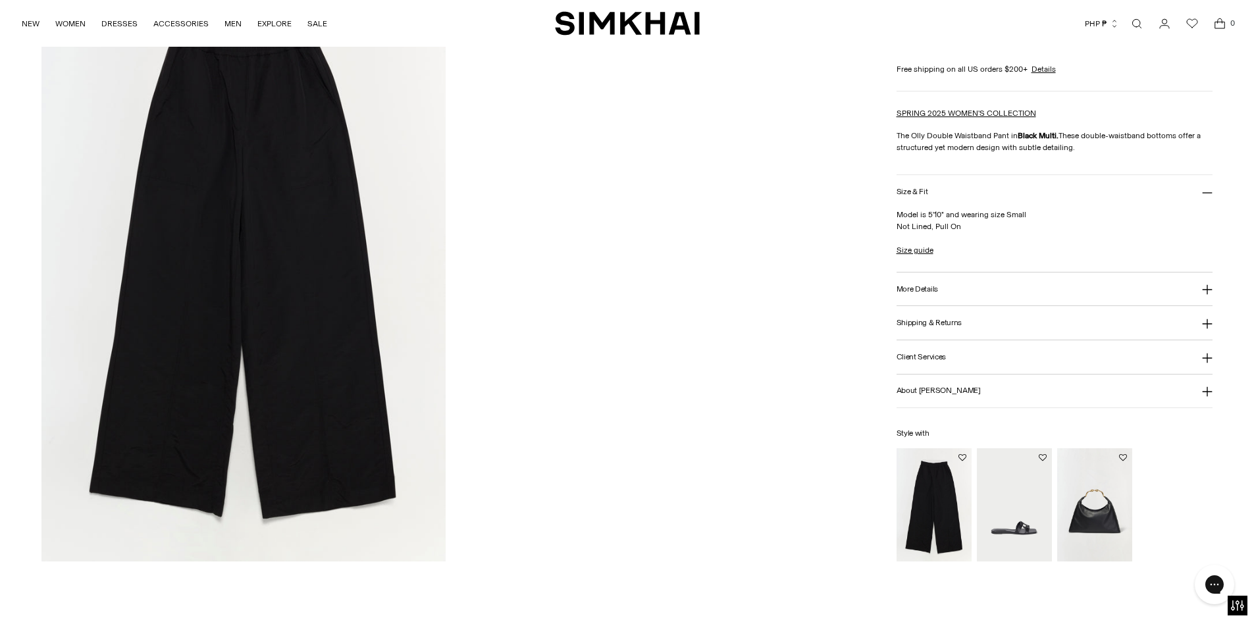
click at [313, 262] on img at bounding box center [243, 258] width 404 height 606
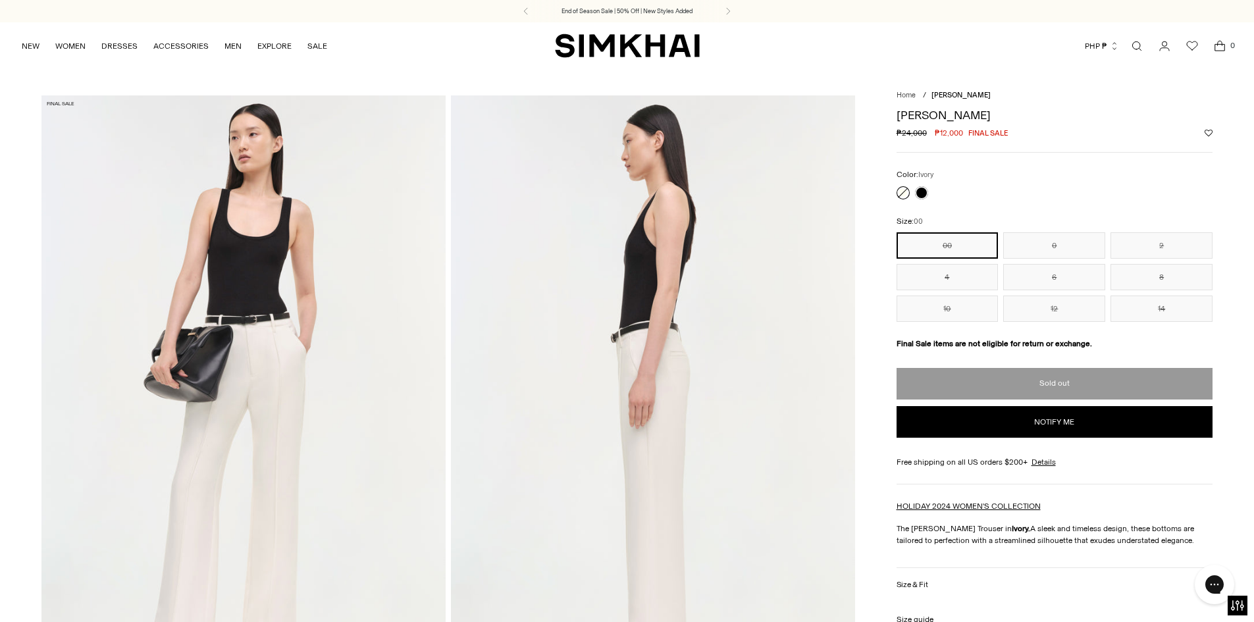
click at [371, 245] on img at bounding box center [243, 398] width 404 height 606
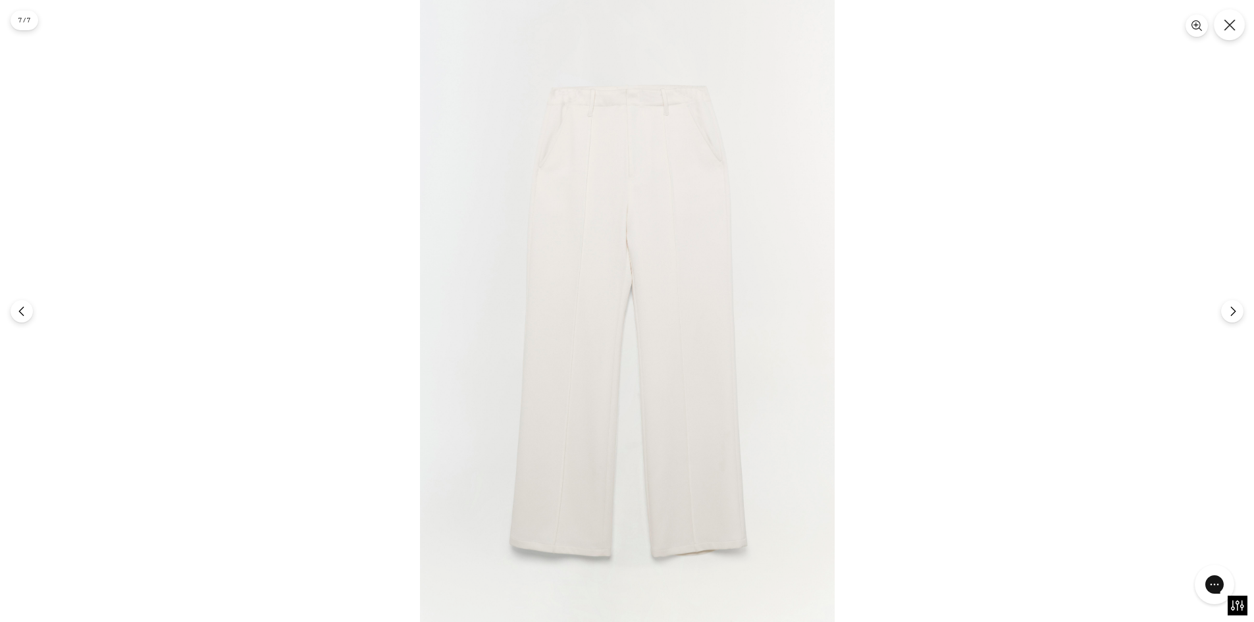
click at [1230, 30] on icon "Close" at bounding box center [1230, 25] width 12 height 12
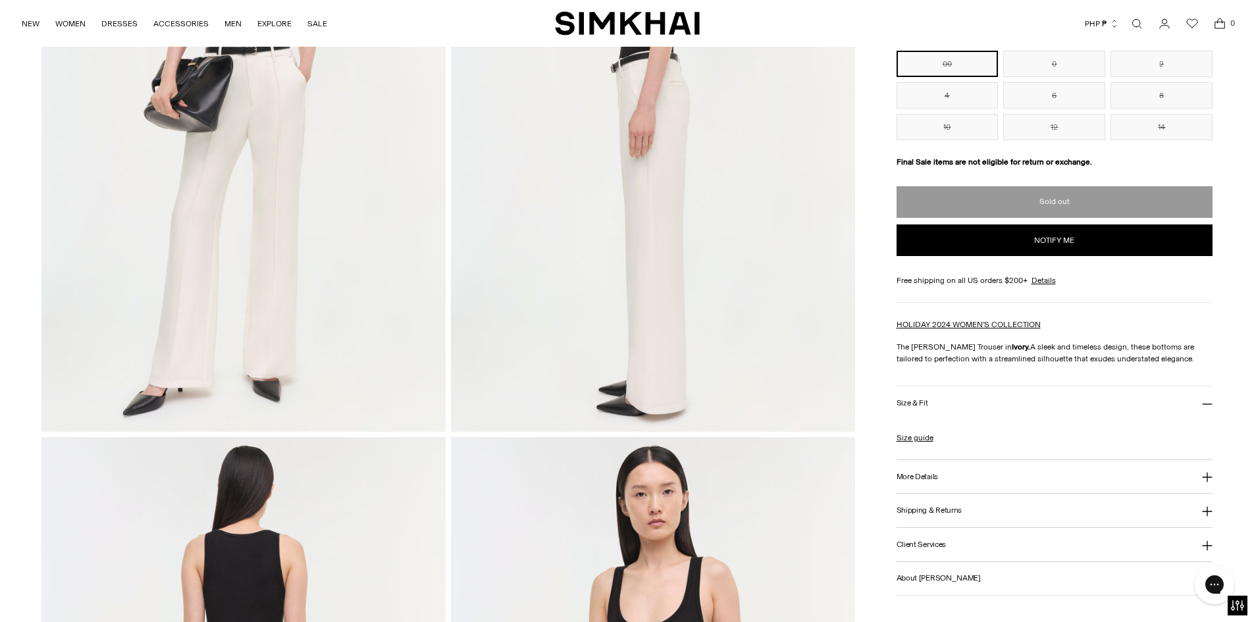
scroll to position [329, 0]
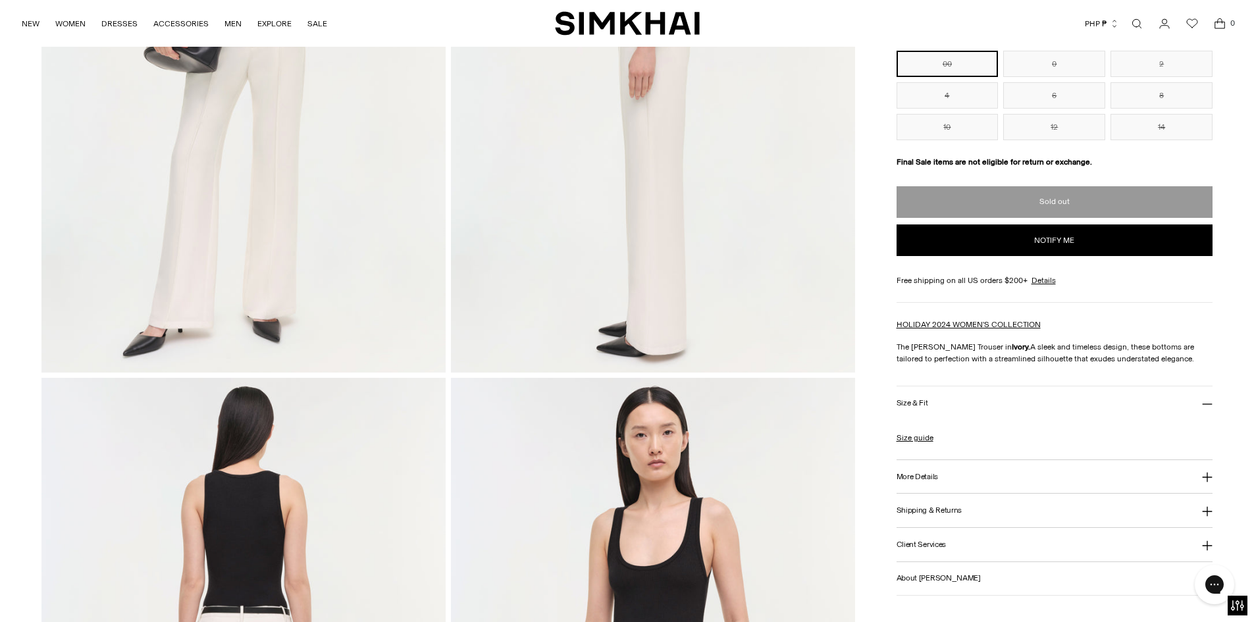
click at [934, 479] on h3 "More Details" at bounding box center [917, 476] width 41 height 9
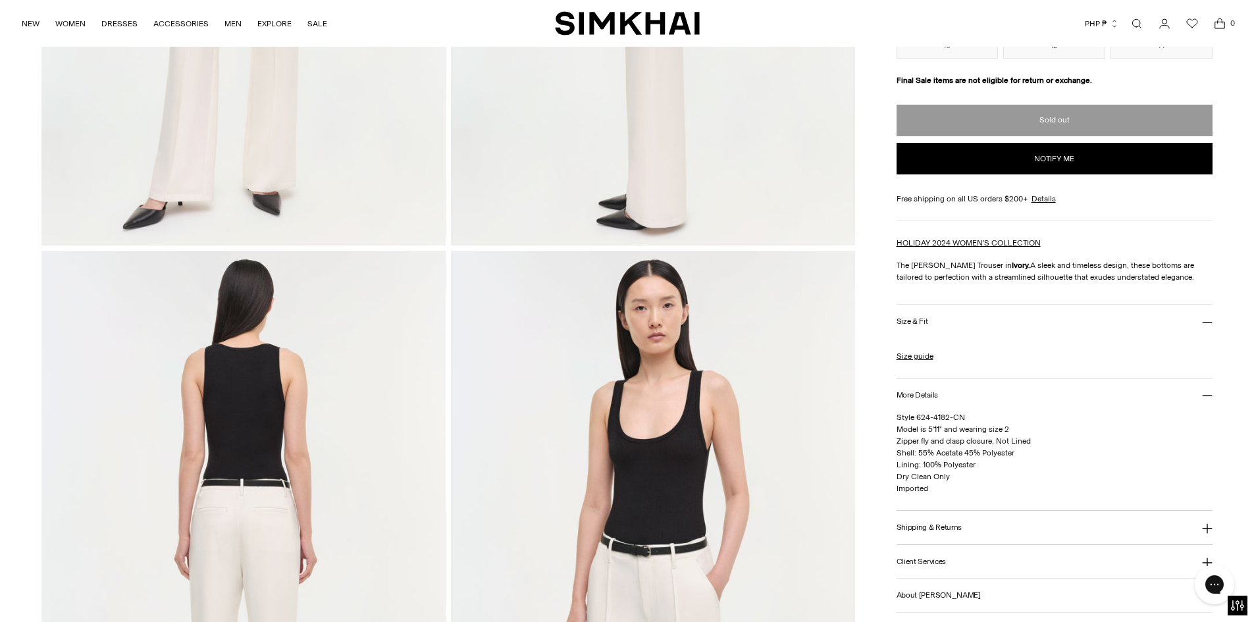
scroll to position [461, 0]
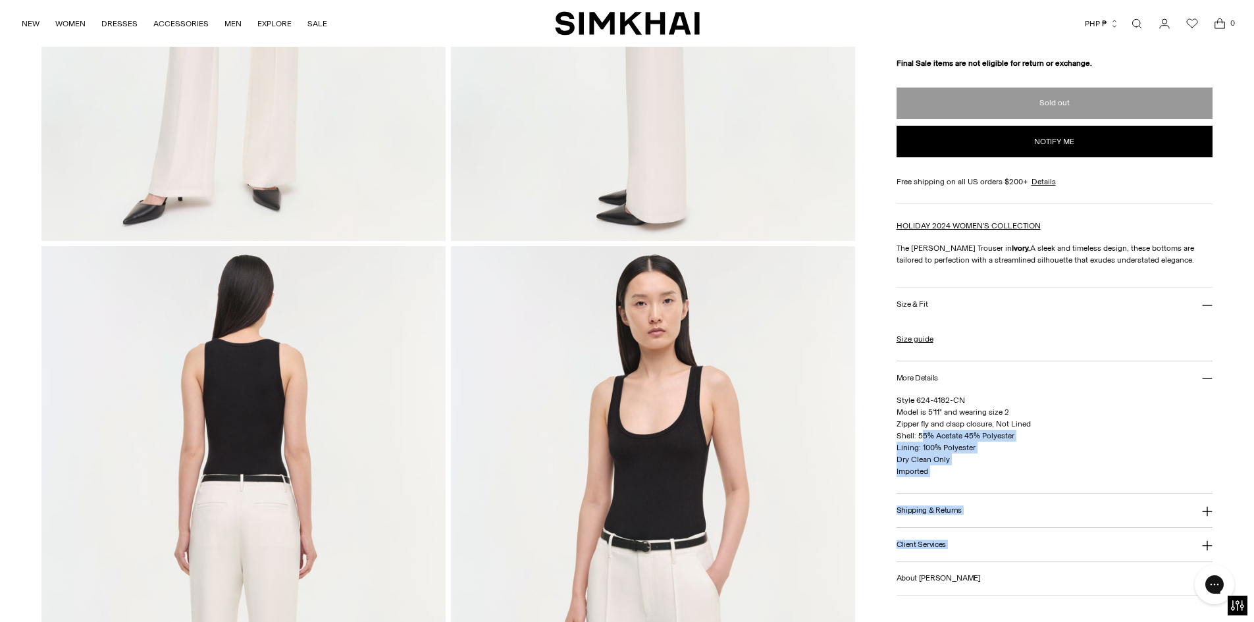
drag, startPoint x: 892, startPoint y: 421, endPoint x: 923, endPoint y: 439, distance: 36.0
click at [927, 448] on span "Style 624-4182-CN Model is 5'11" and wearing size 2 Zipper fly and clasp closur…" at bounding box center [964, 436] width 134 height 80
drag, startPoint x: 953, startPoint y: 460, endPoint x: 895, endPoint y: 425, distance: 67.3
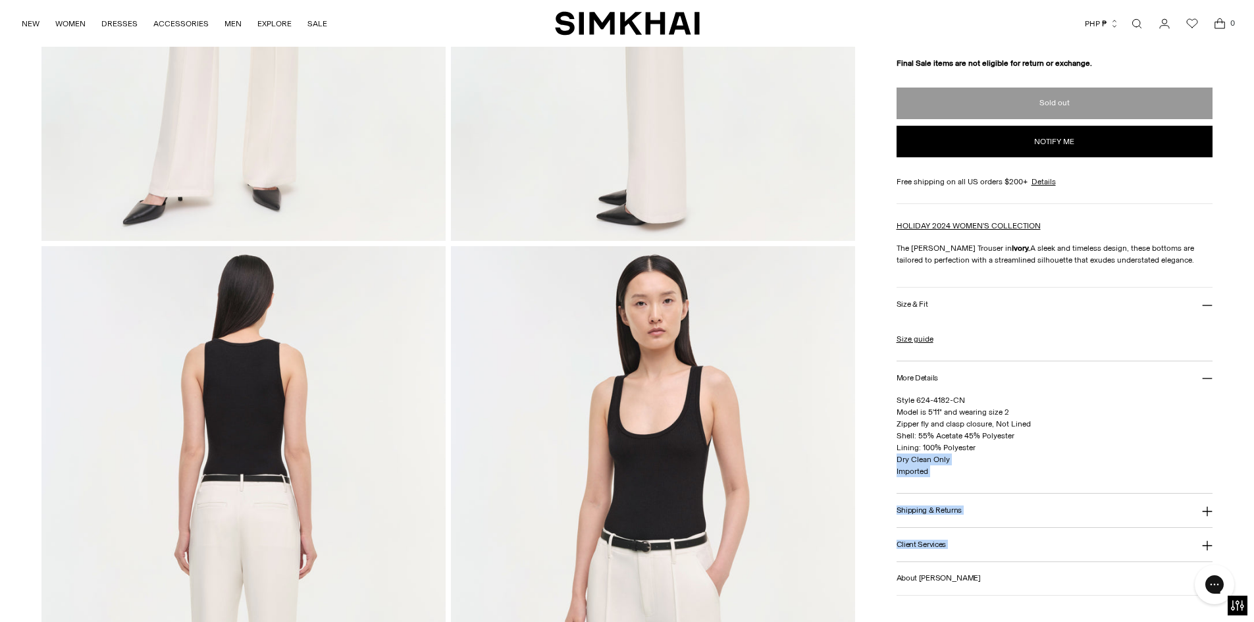
drag, startPoint x: 987, startPoint y: 251, endPoint x: 1157, endPoint y: 259, distance: 170.0
click at [1157, 259] on p "The [PERSON_NAME] Trouser in Ivory. A sleek and timeless design, these bottoms …" at bounding box center [1055, 254] width 317 height 24
copy p "A sleek and timeless design, these bottoms are tailored to perfection with a st…"
drag, startPoint x: 1081, startPoint y: 436, endPoint x: 1024, endPoint y: 428, distance: 57.3
click at [1081, 436] on p "Style 624-4182-CN Model is 5'11" and wearing size 2 Zipper fly and clasp closur…" at bounding box center [1055, 435] width 317 height 83
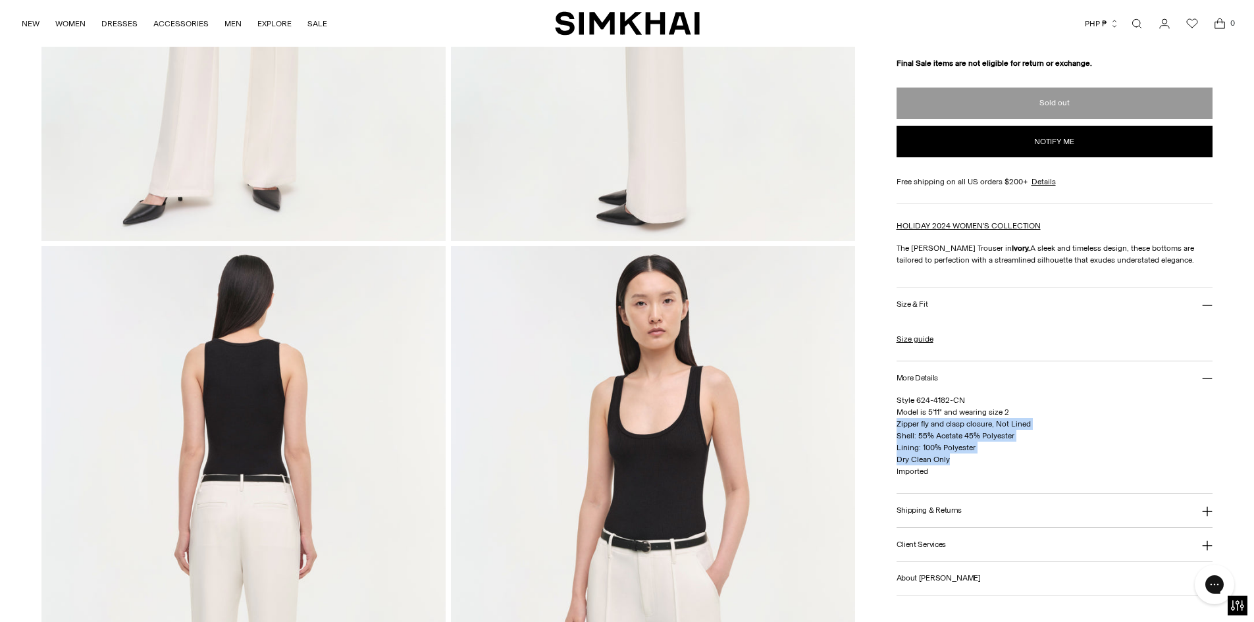
drag, startPoint x: 897, startPoint y: 425, endPoint x: 955, endPoint y: 457, distance: 66.0
click at [955, 457] on p "Style 624-4182-CN Model is 5'11" and wearing size 2 Zipper fly and clasp closur…" at bounding box center [1055, 435] width 317 height 83
copy span "Zipper fly and clasp closure, Not Lined Shell: 55% Acetate 45% Polyester Lining…"
